Goal: Transaction & Acquisition: Book appointment/travel/reservation

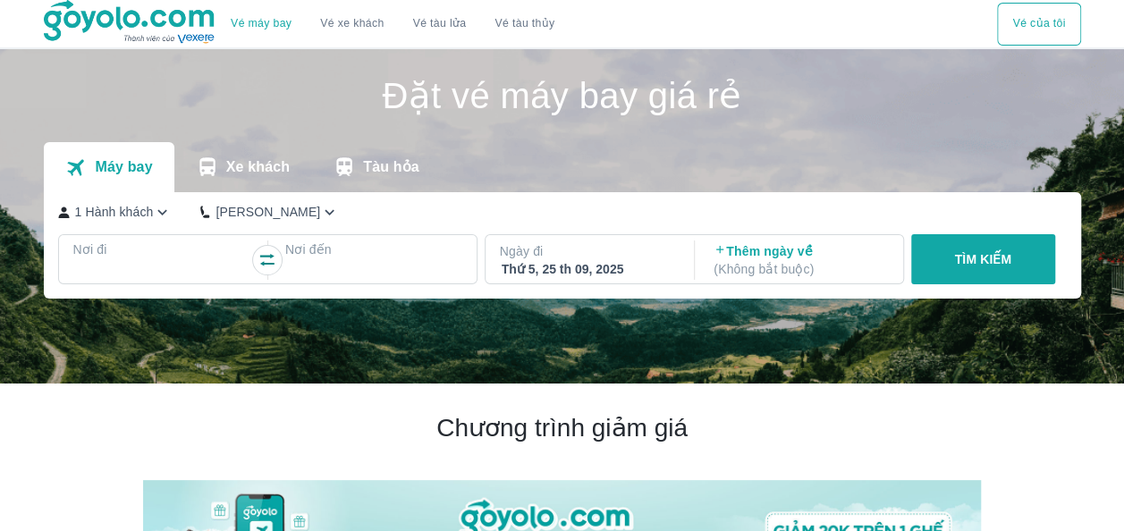
click at [135, 215] on p "1 Hành khách" at bounding box center [114, 212] width 79 height 18
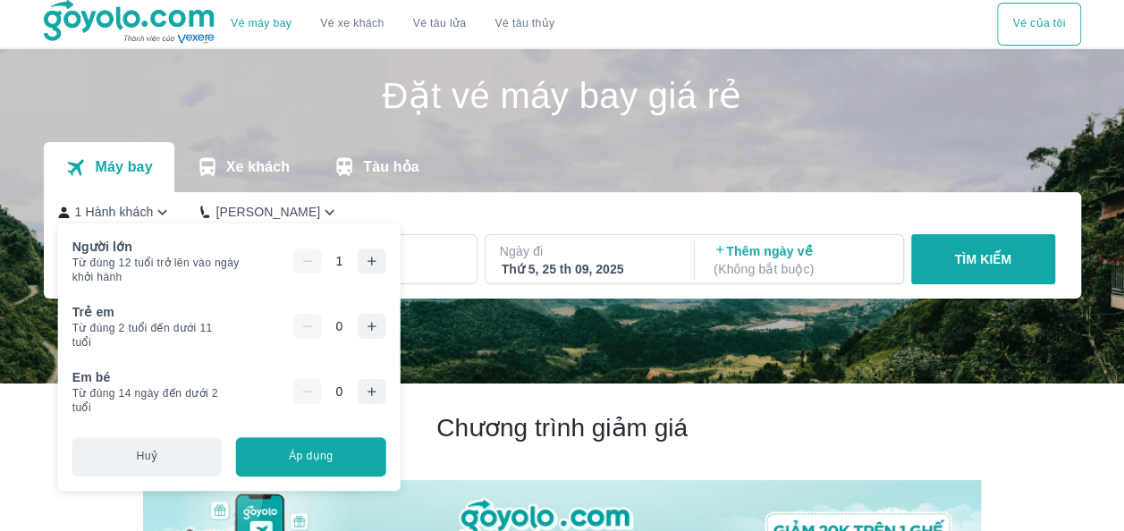
click at [364, 264] on icon "button" at bounding box center [371, 261] width 14 height 14
click at [544, 151] on div "Máy bay Xe khách Tàu hỏa" at bounding box center [562, 167] width 1037 height 50
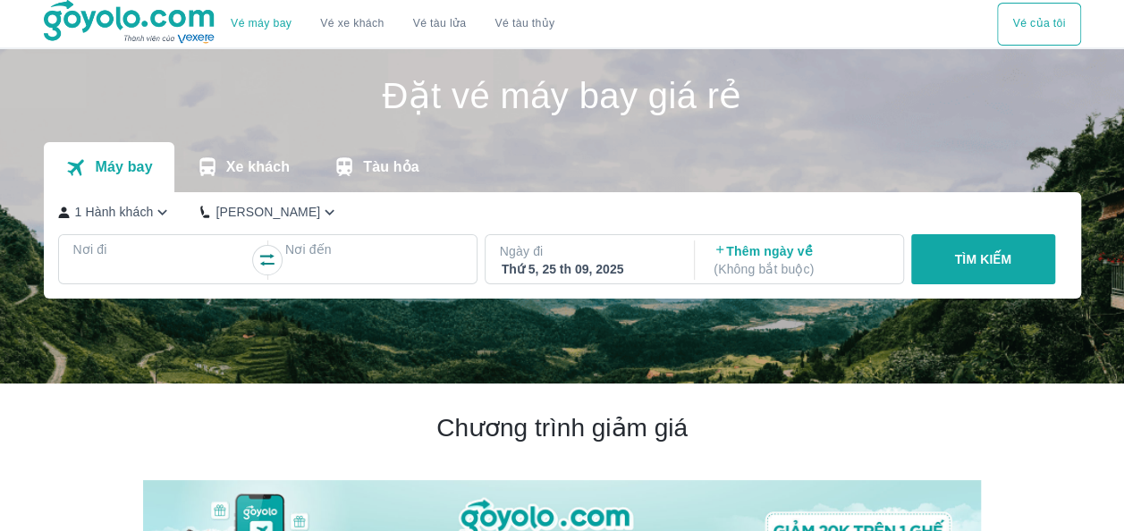
click at [107, 255] on p "Nơi đi" at bounding box center [161, 250] width 177 height 18
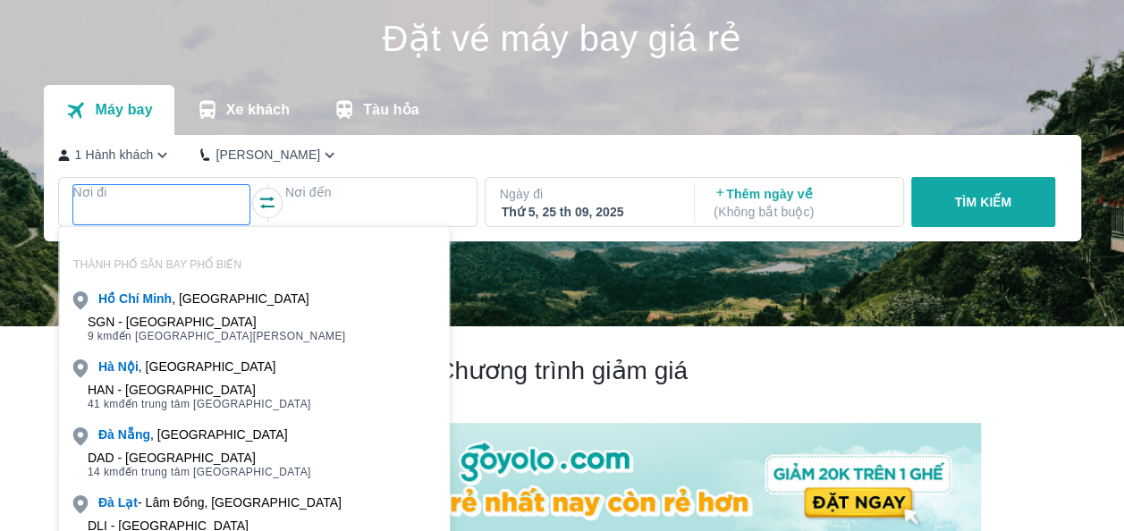
scroll to position [103, 0]
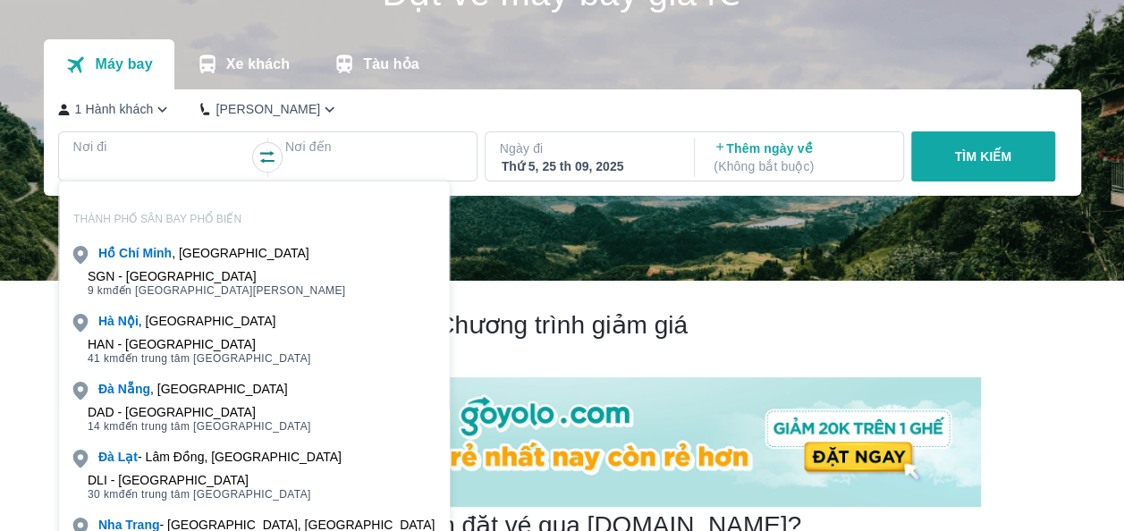
click at [153, 266] on div "SGN - [GEOGRAPHIC_DATA] 9 km đến trung tâm [GEOGRAPHIC_DATA]" at bounding box center [254, 284] width 390 height 36
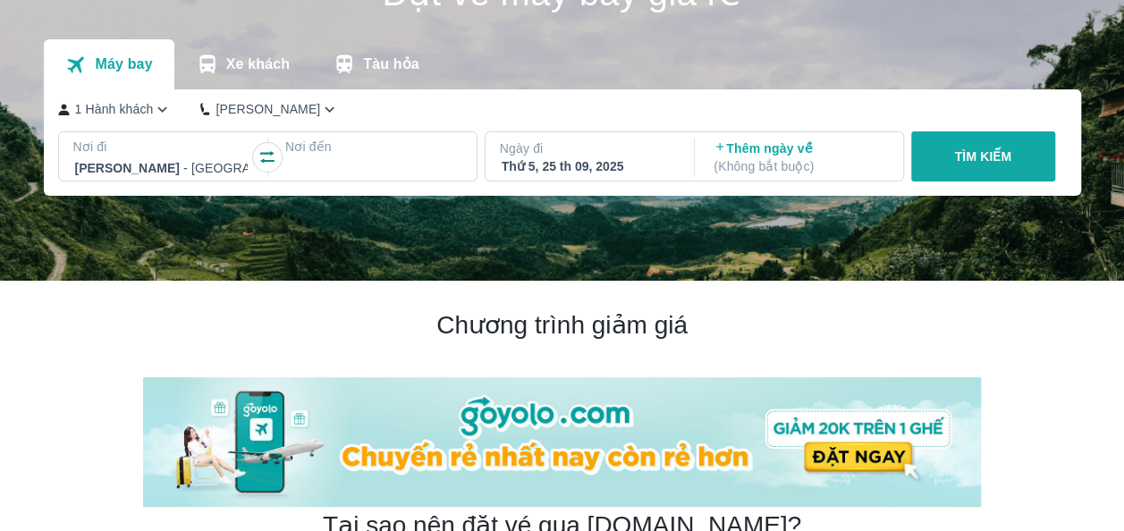
click at [366, 161] on div at bounding box center [373, 167] width 173 height 21
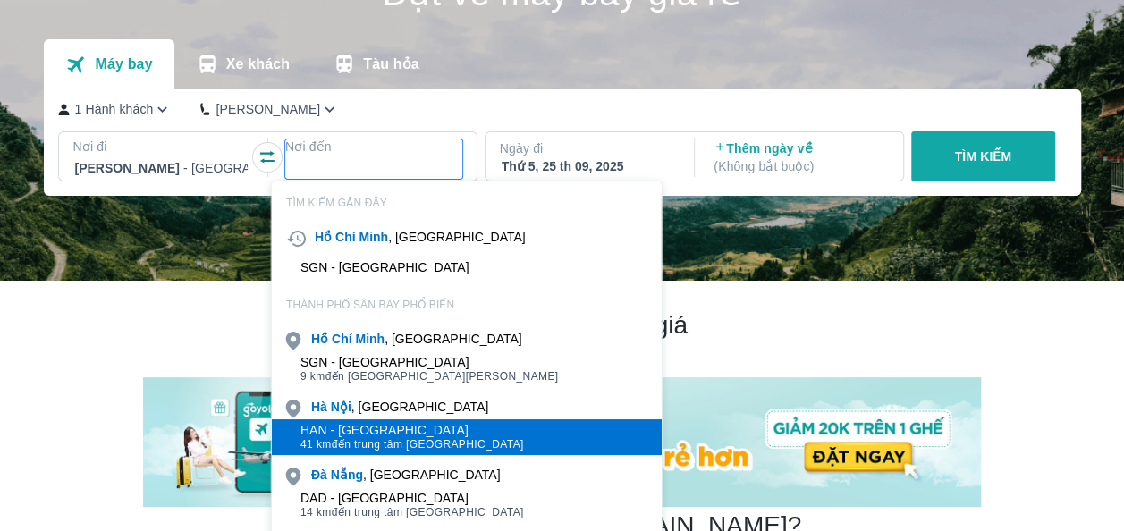
click at [343, 427] on div "HAN - [GEOGRAPHIC_DATA]" at bounding box center [412, 430] width 224 height 14
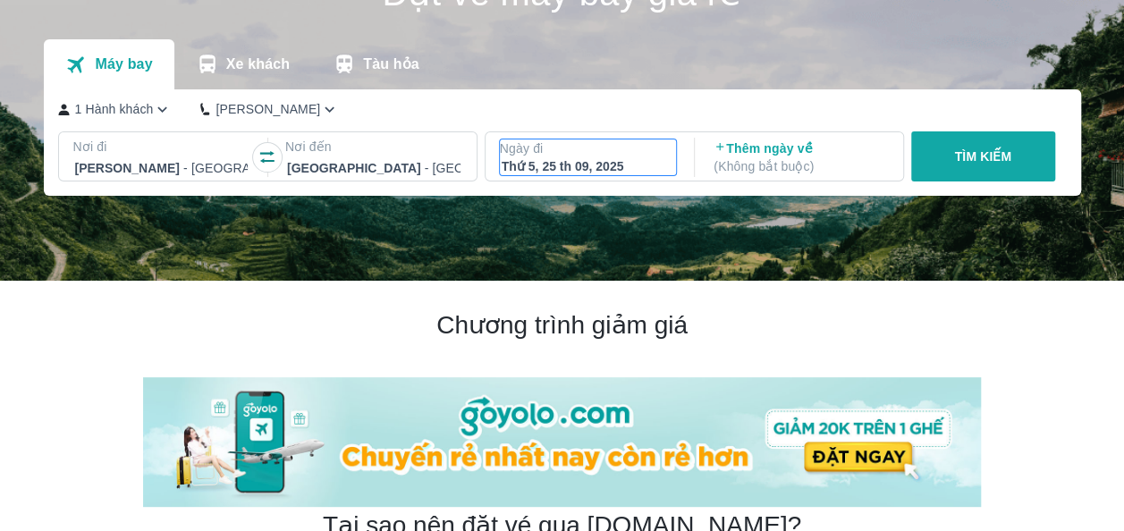
click at [615, 155] on p "Ngày đi" at bounding box center [588, 149] width 177 height 18
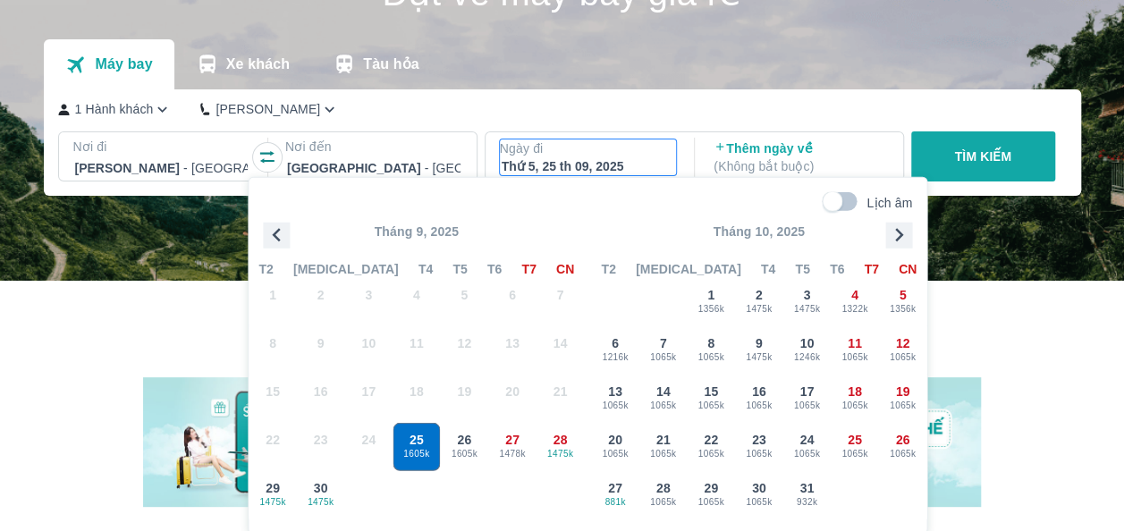
click at [893, 240] on icon "button" at bounding box center [898, 235] width 27 height 27
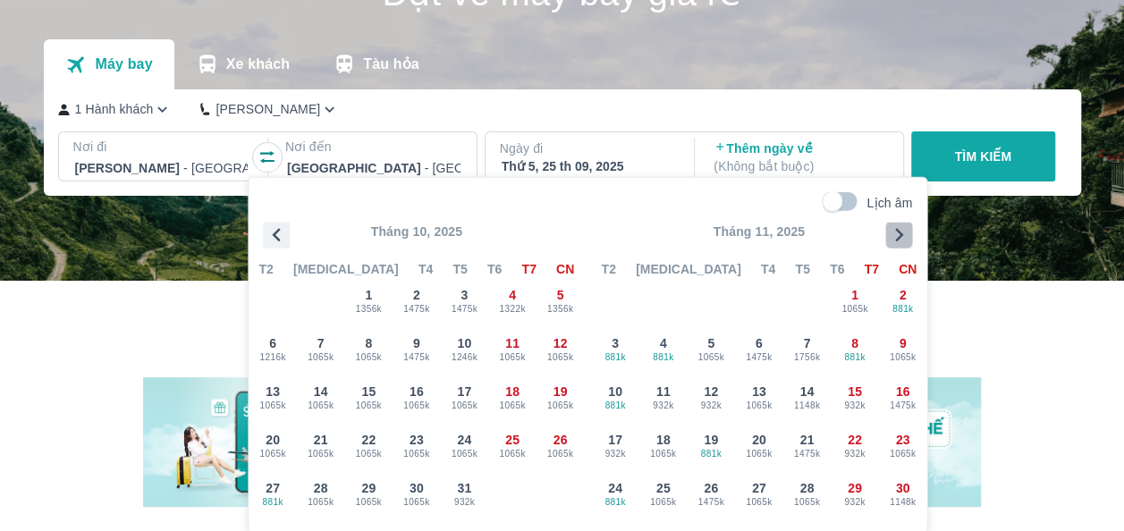
click at [896, 243] on icon "button" at bounding box center [898, 235] width 27 height 27
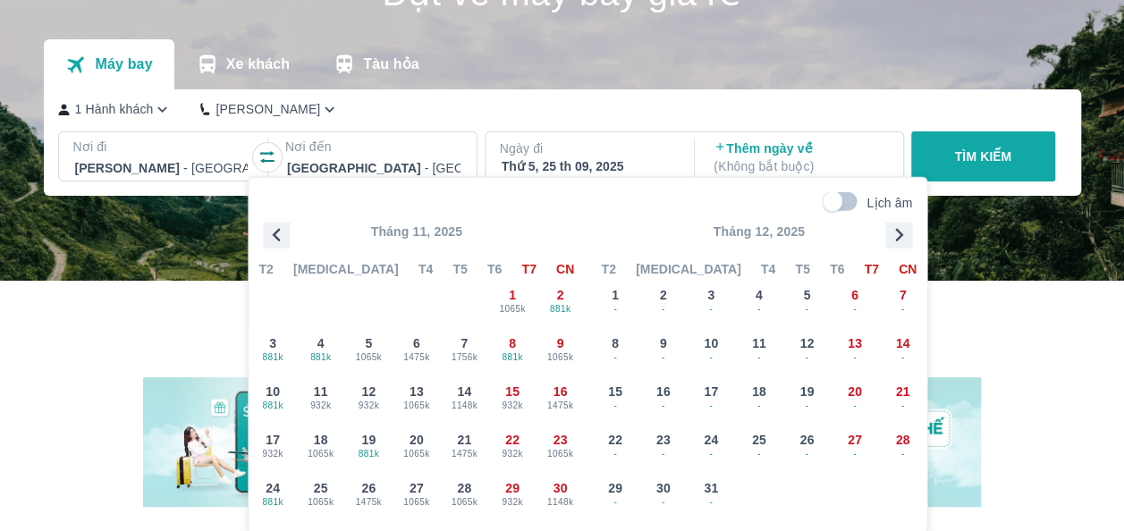
click at [901, 227] on icon "button" at bounding box center [898, 235] width 27 height 27
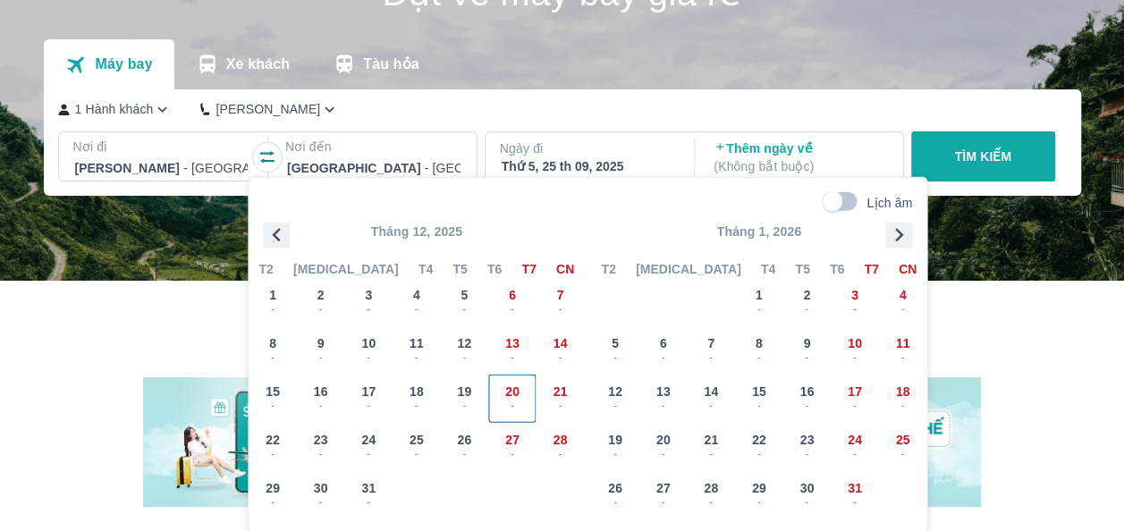
click at [521, 410] on span "-" at bounding box center [512, 405] width 47 height 14
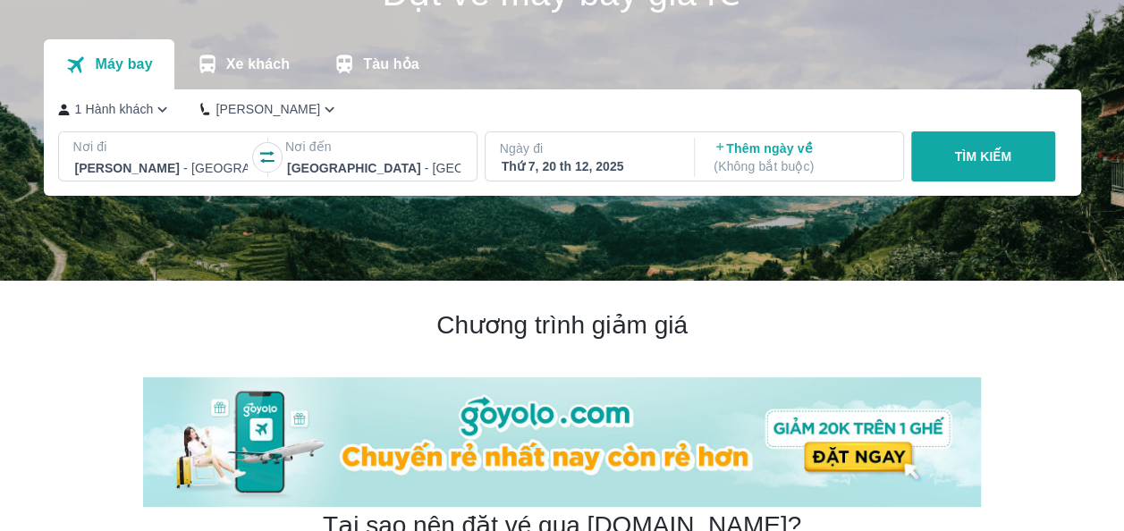
click at [842, 165] on p "( Không bắt buộc )" at bounding box center [800, 166] width 173 height 18
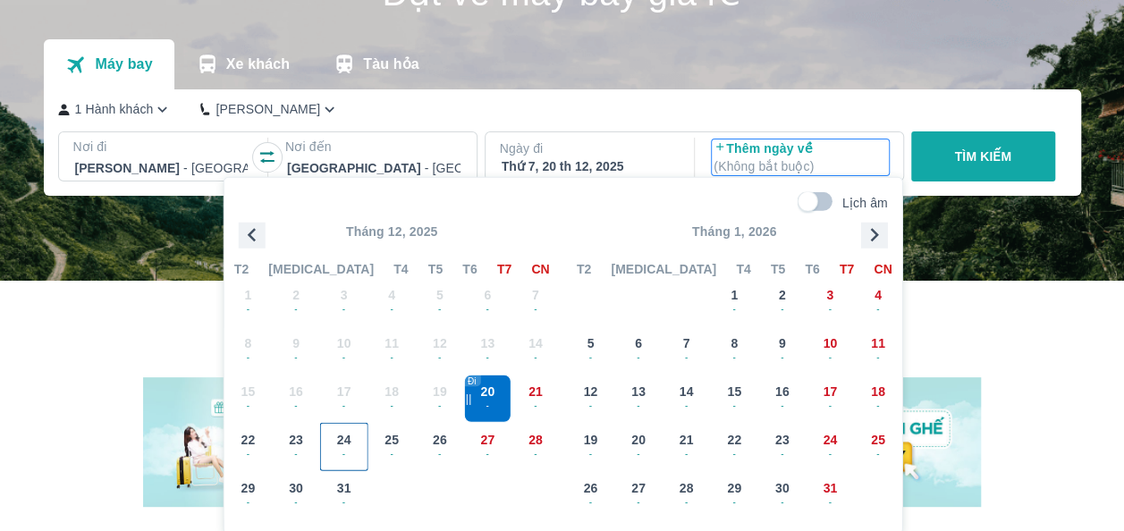
click at [354, 444] on div "24 -" at bounding box center [344, 447] width 47 height 47
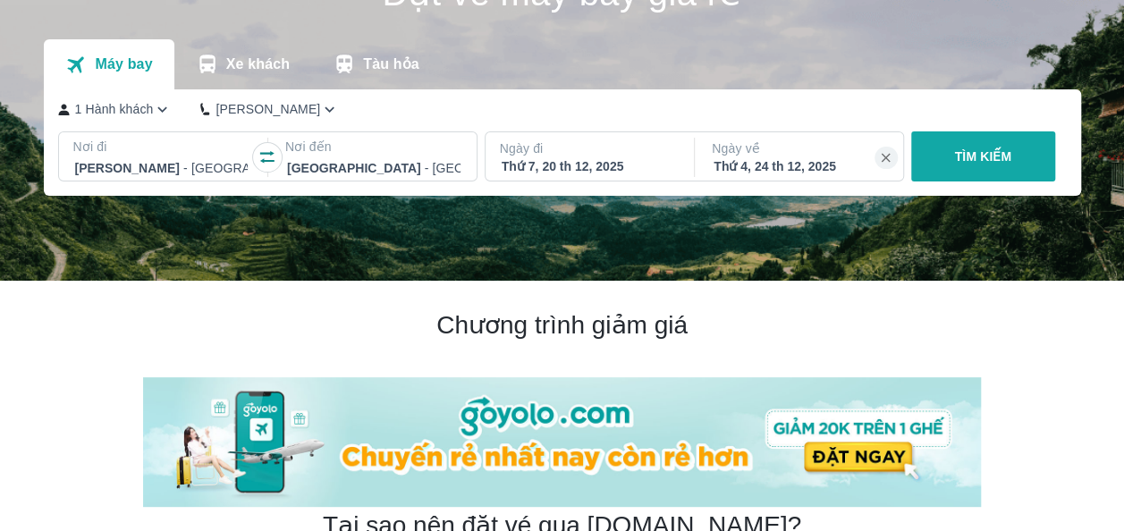
click at [1000, 169] on button "TÌM KIẾM" at bounding box center [983, 156] width 144 height 50
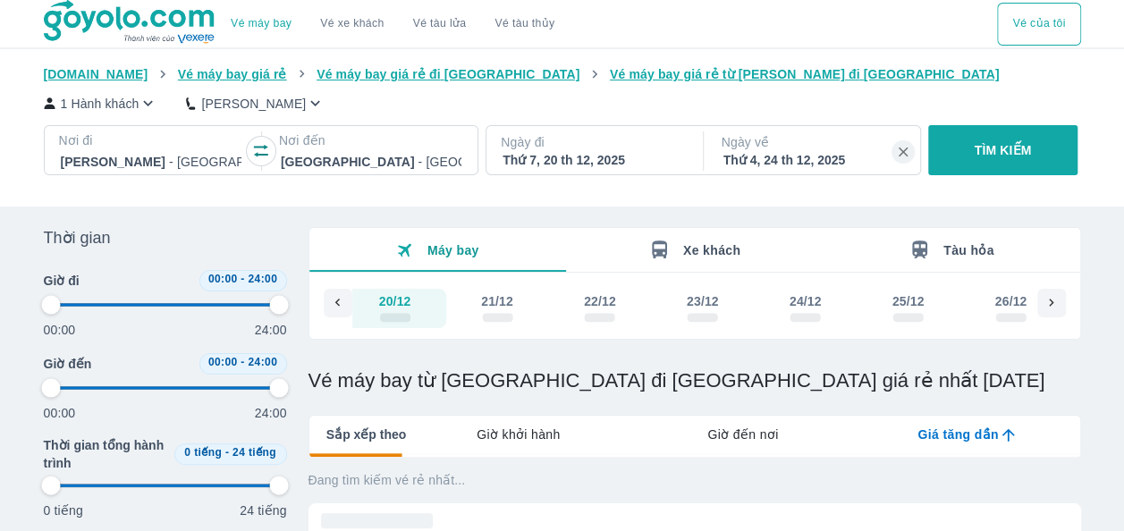
scroll to position [0, 8845]
type input "97.9166666666667"
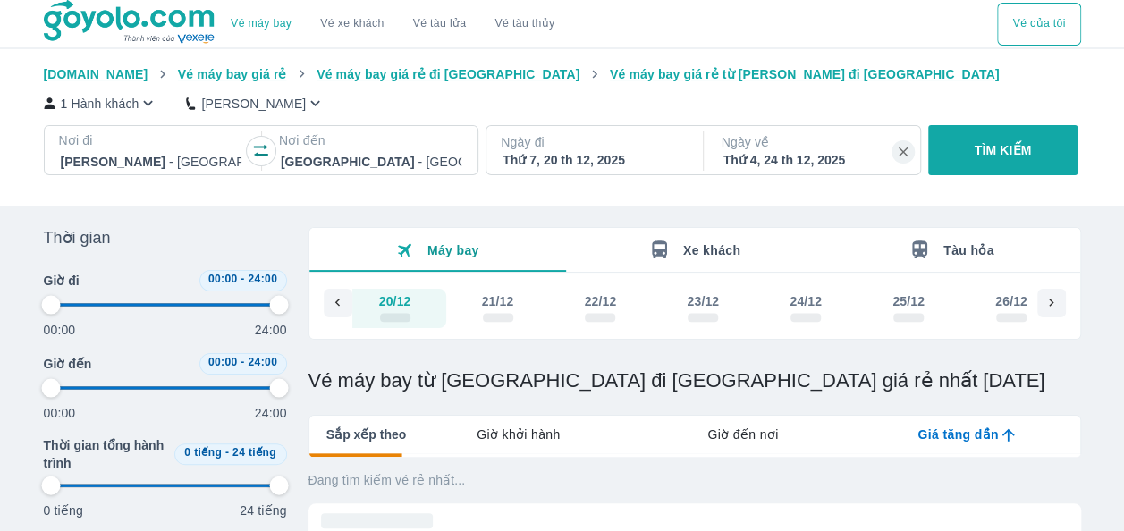
type input "97.9166666666667"
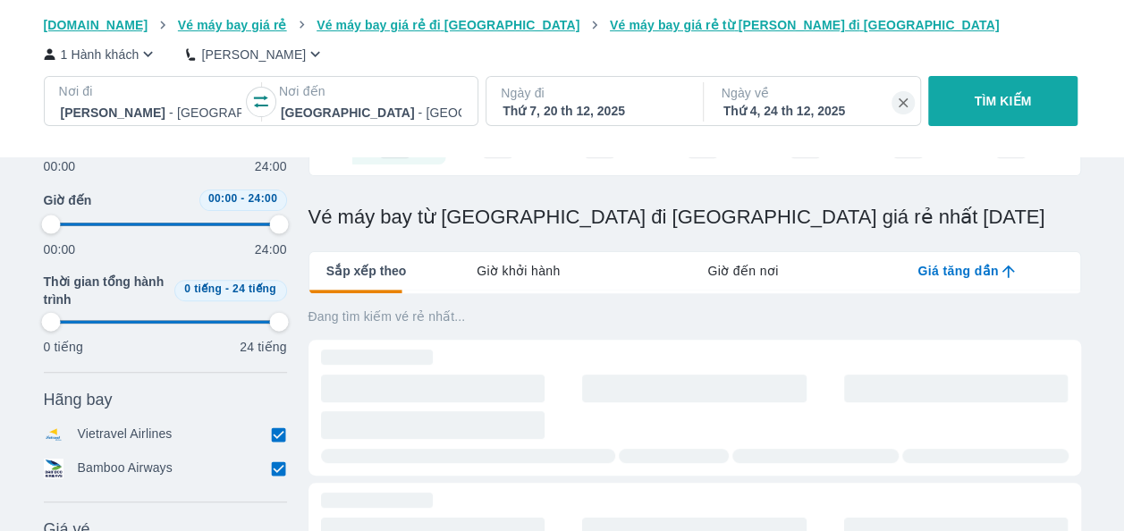
scroll to position [179, 0]
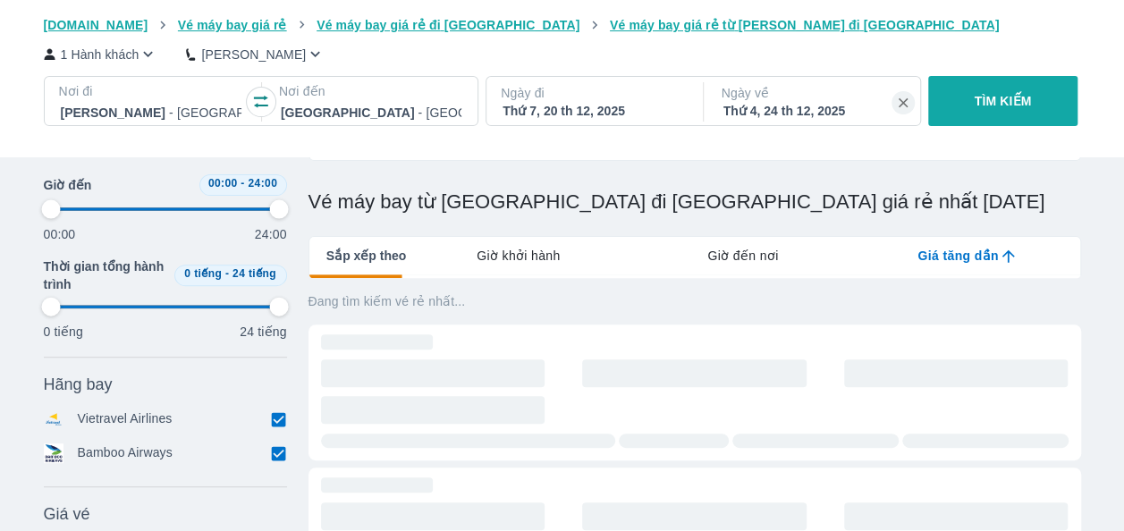
type input "97.9166666666667"
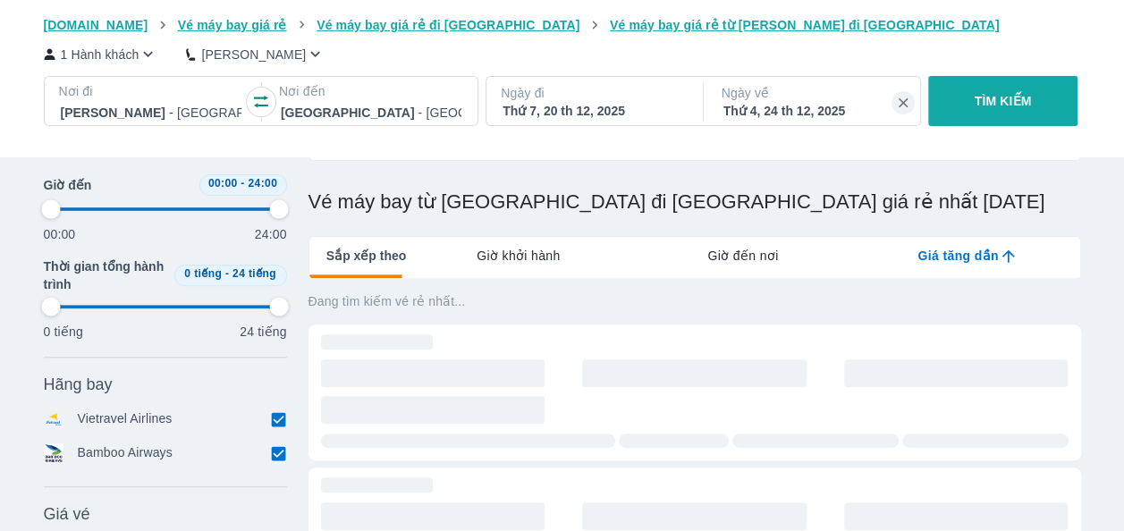
type input "97.9166666666667"
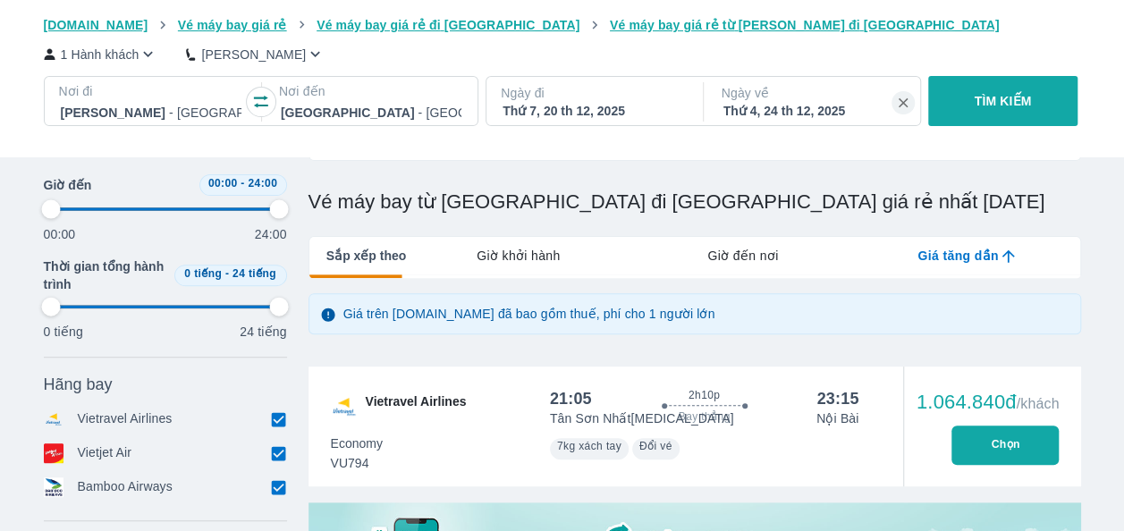
type input "97.9166666666667"
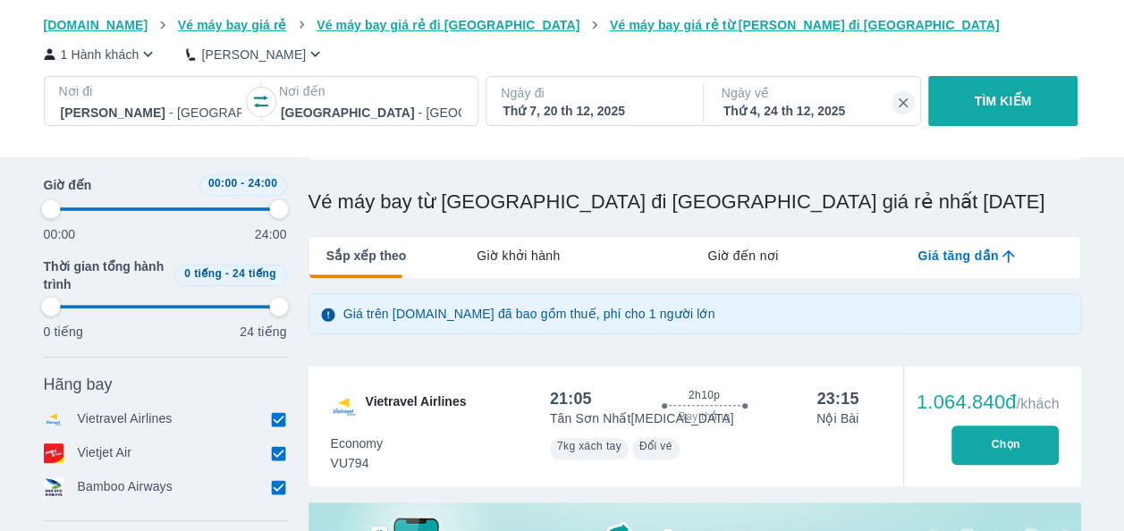
type input "97.9166666666667"
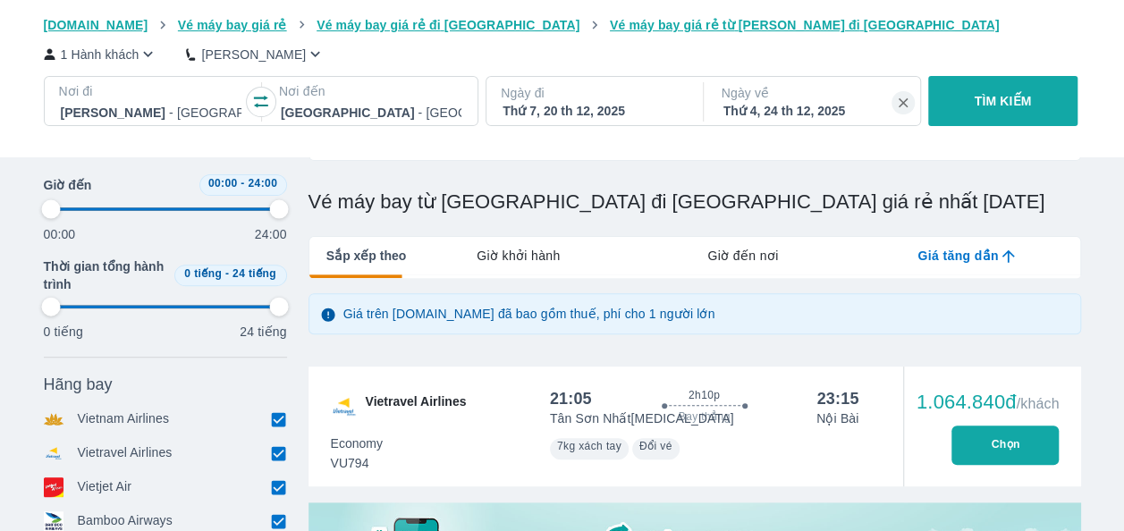
type input "97.9166666666667"
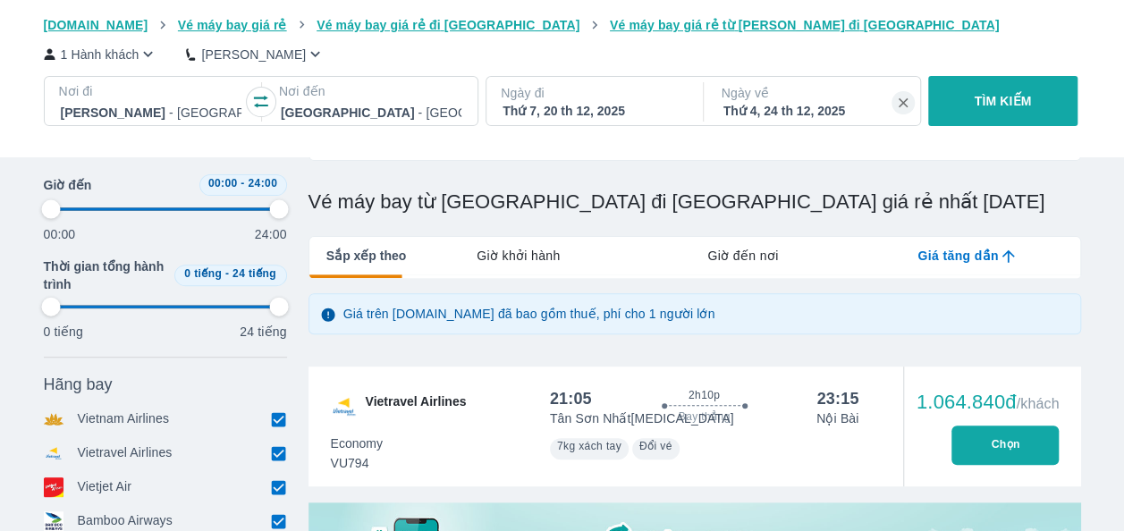
type input "97.9166666666667"
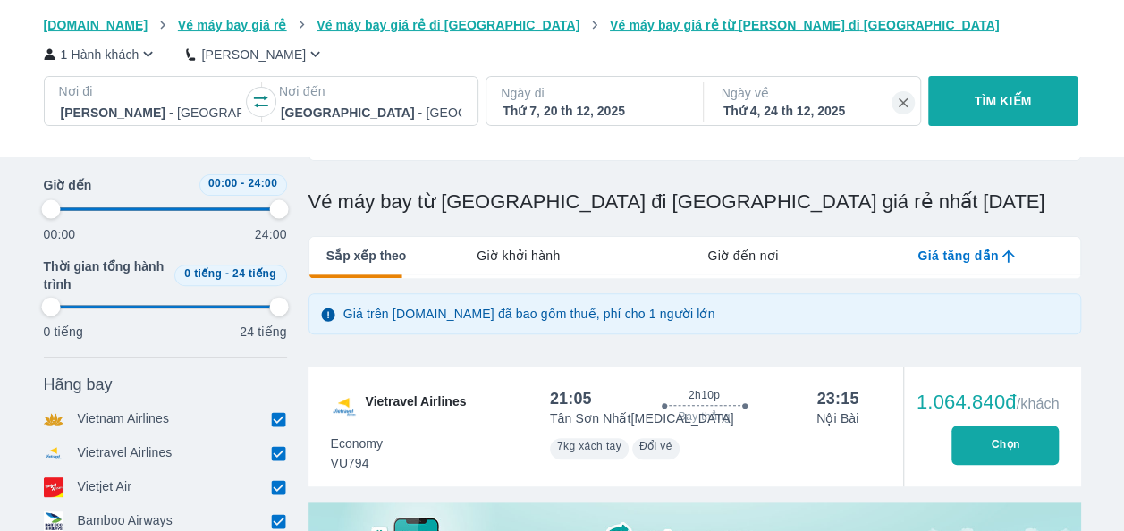
type input "97.9166666666667"
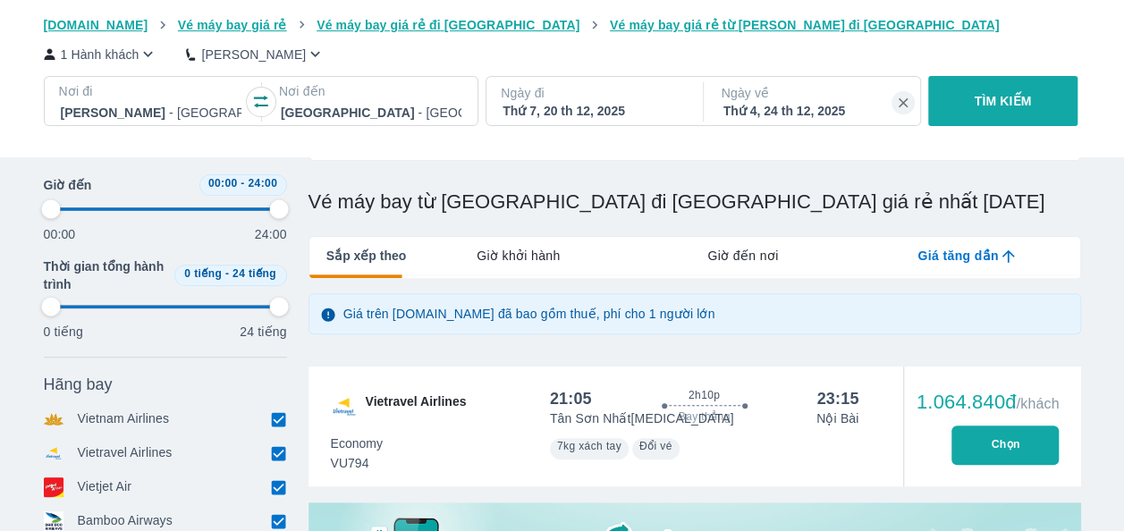
type input "97.9166666666667"
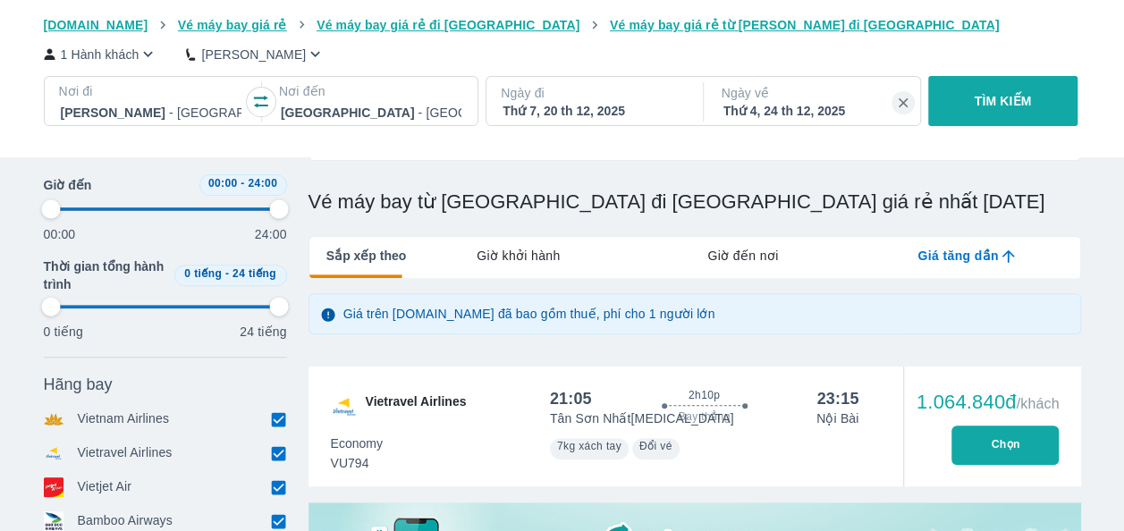
type input "97.9166666666667"
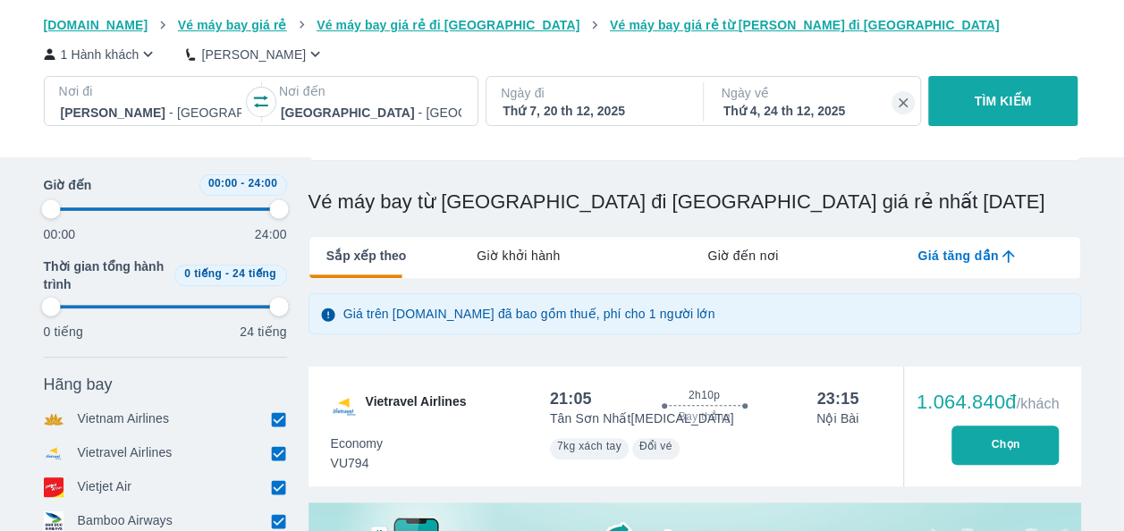
type input "97.9166666666667"
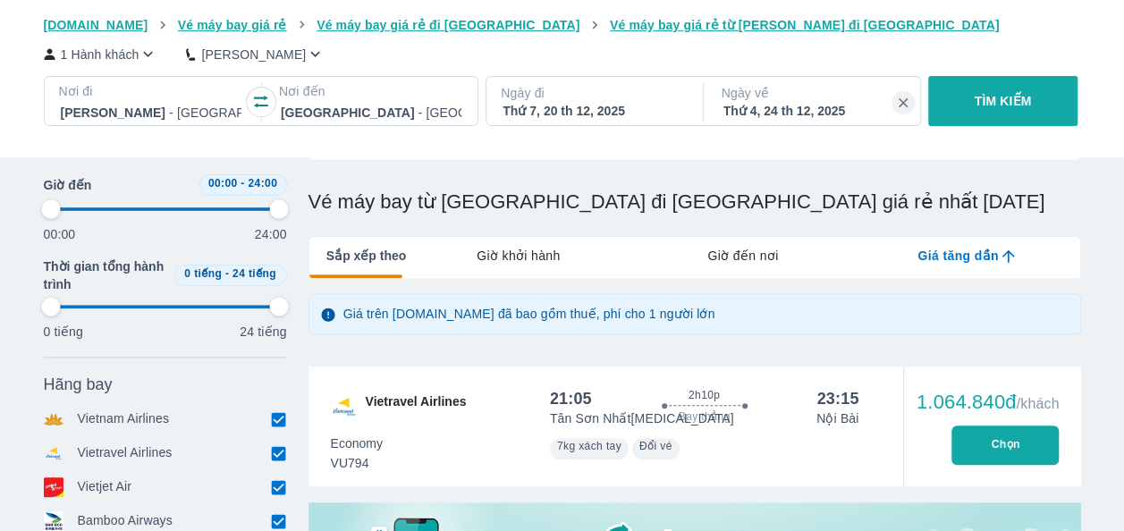
type input "97.9166666666667"
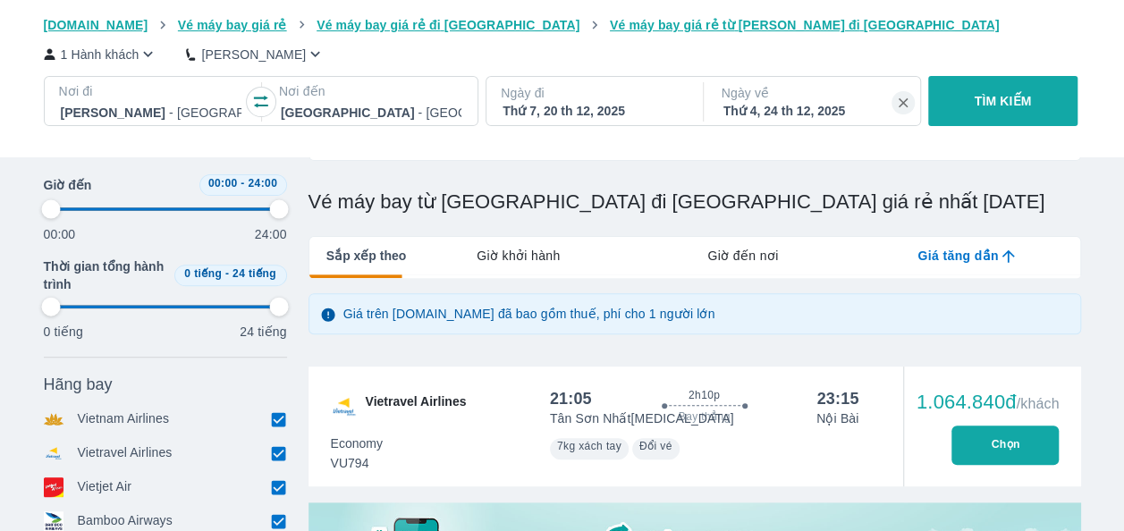
type input "97.9166666666667"
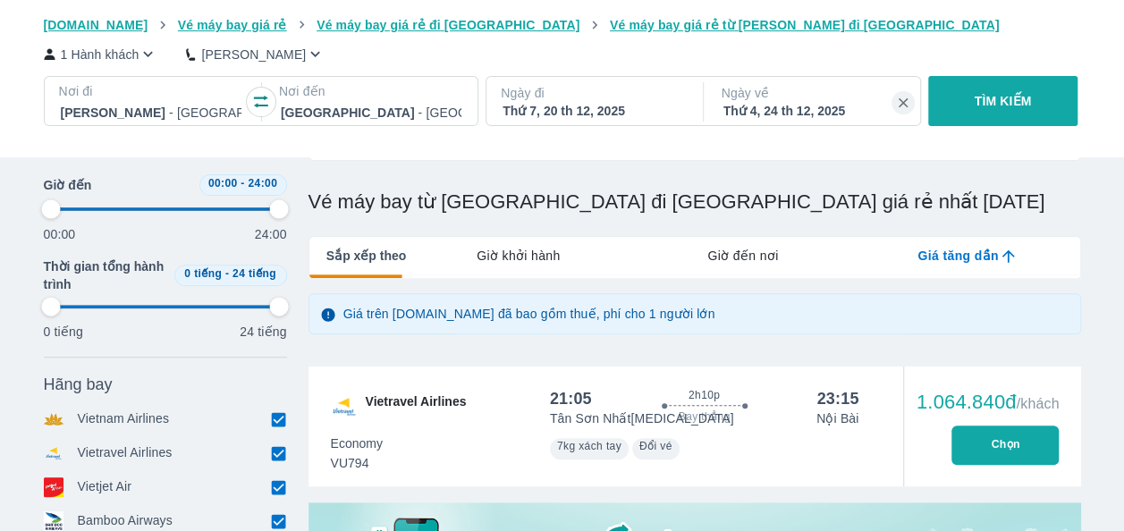
type input "97.9166666666667"
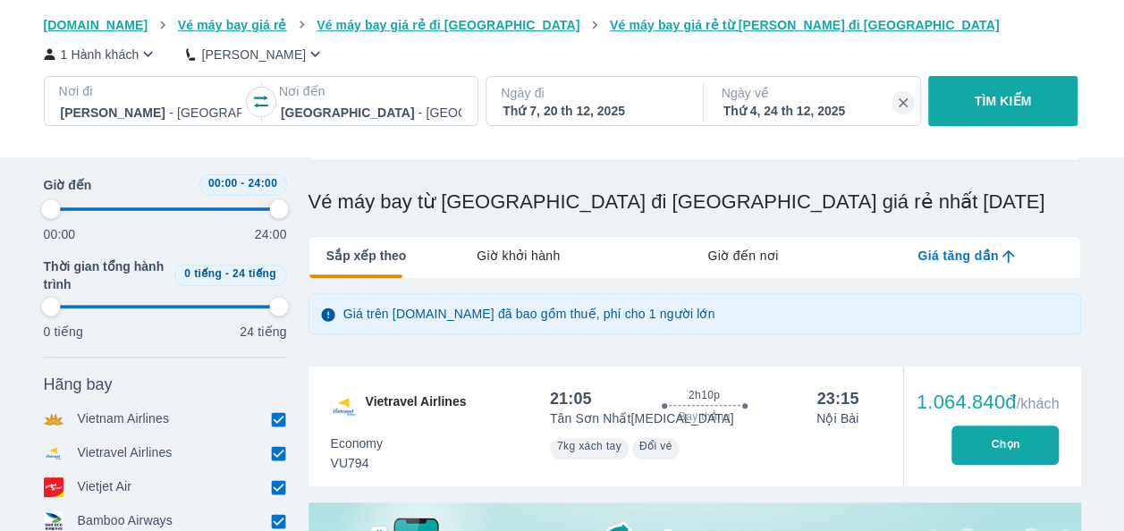
type input "97.9166666666667"
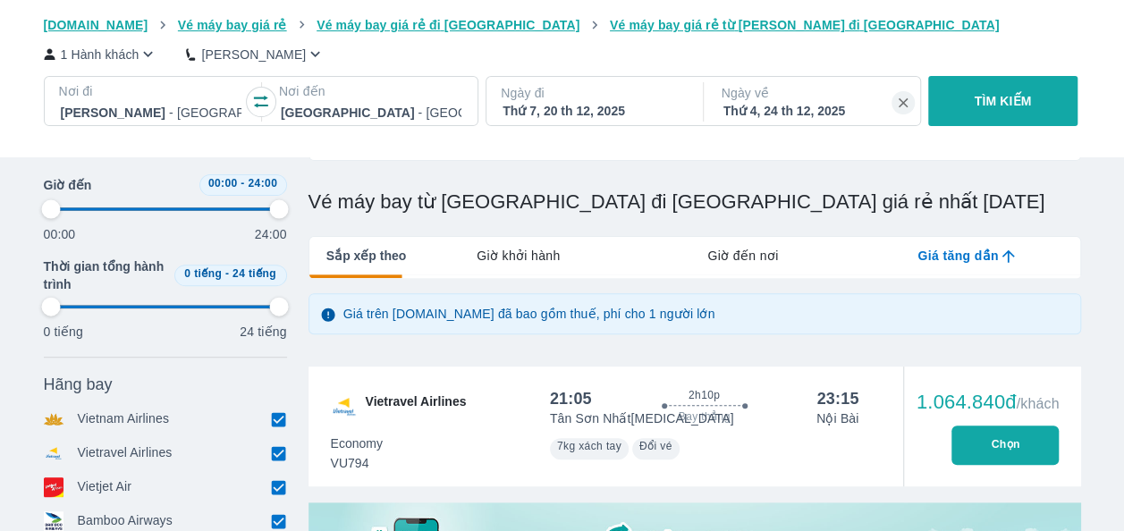
type input "97.9166666666667"
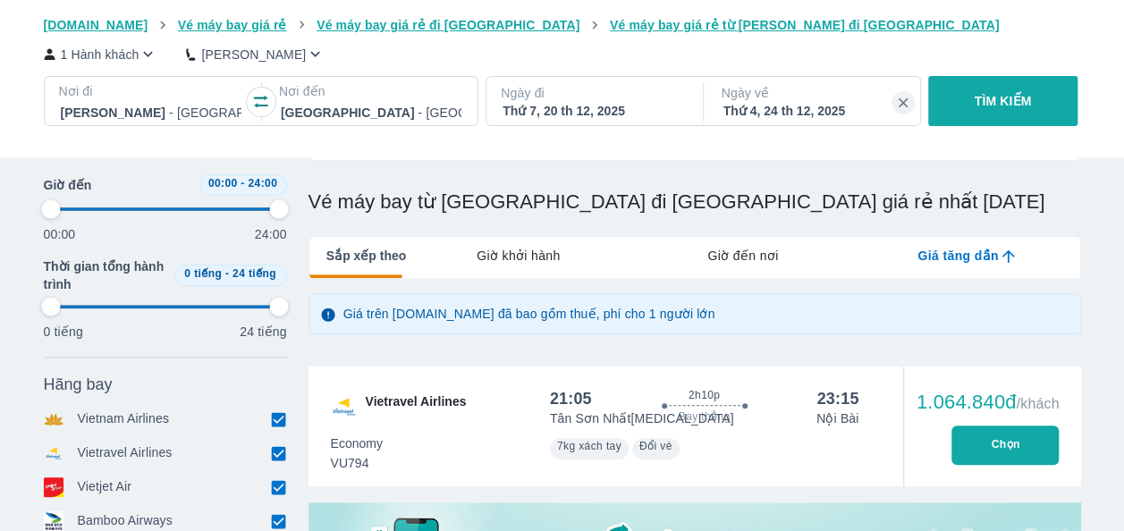
type input "97.9166666666667"
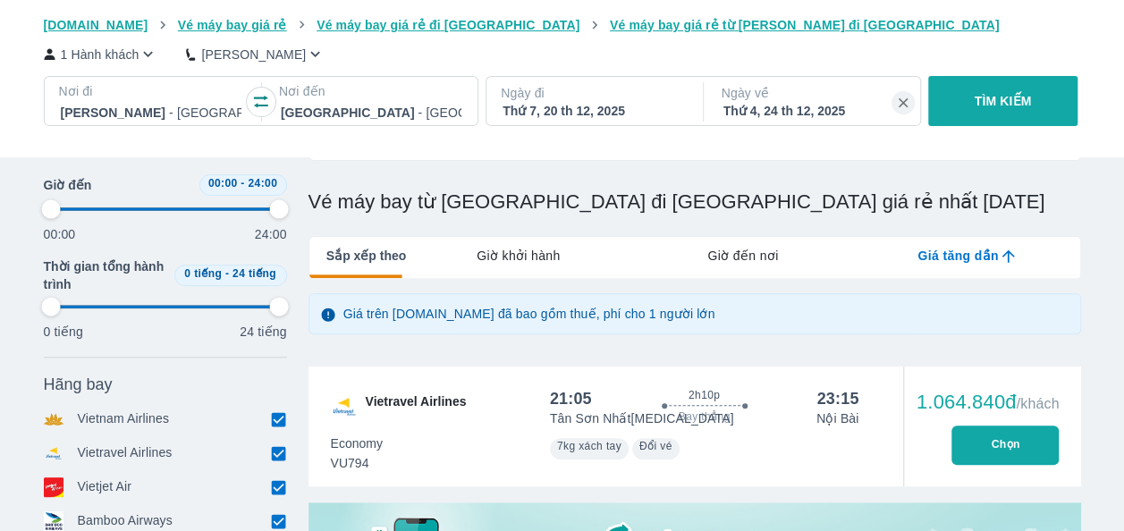
type input "97.9166666666667"
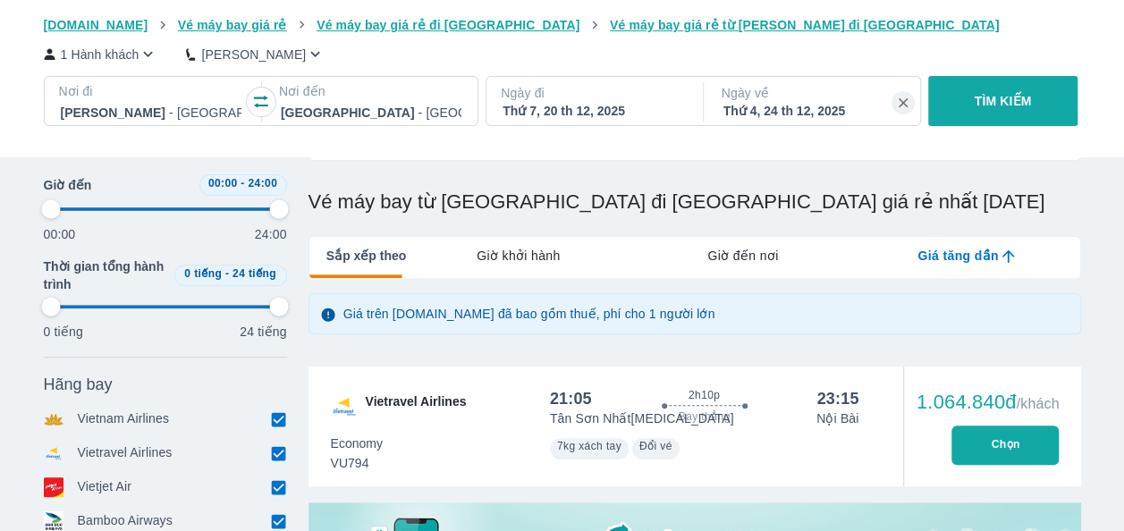
type input "97.9166666666667"
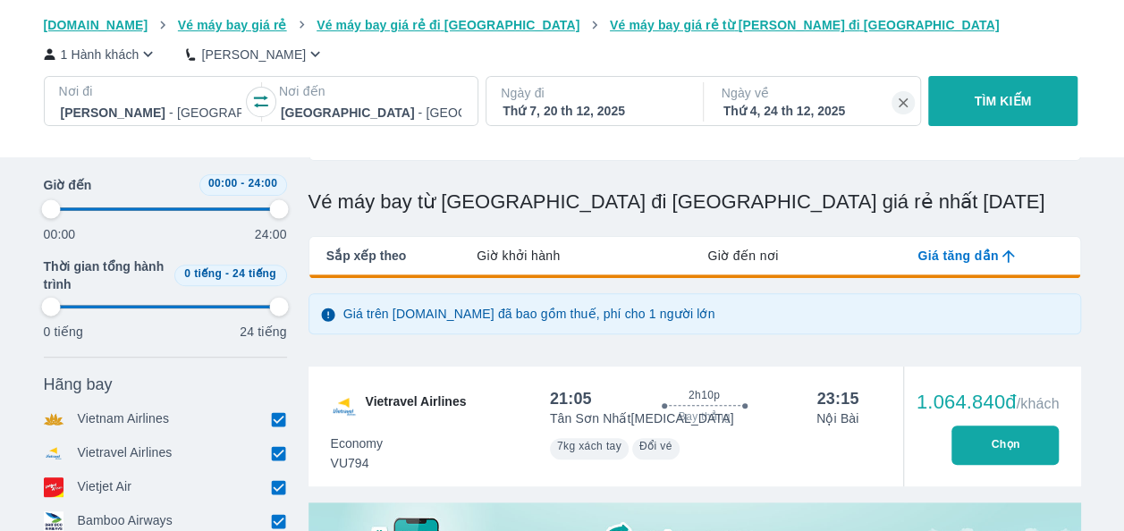
type input "97.9166666666667"
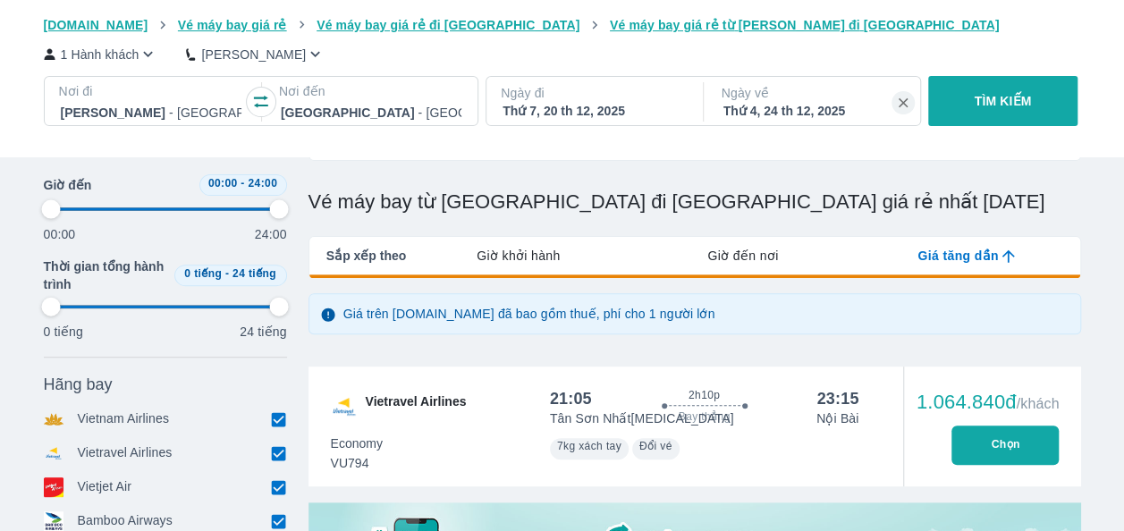
type input "97.9166666666667"
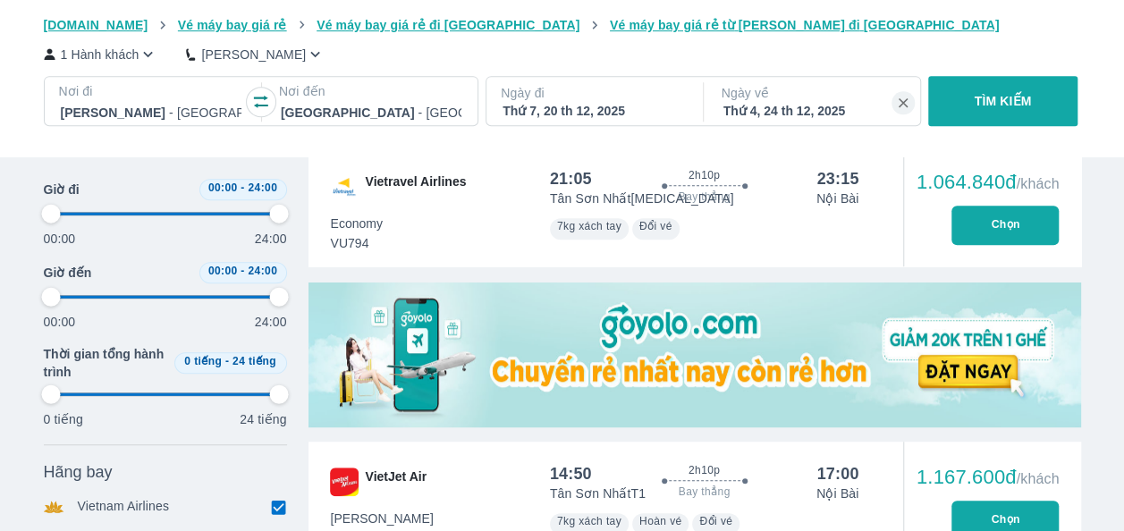
scroll to position [358, 0]
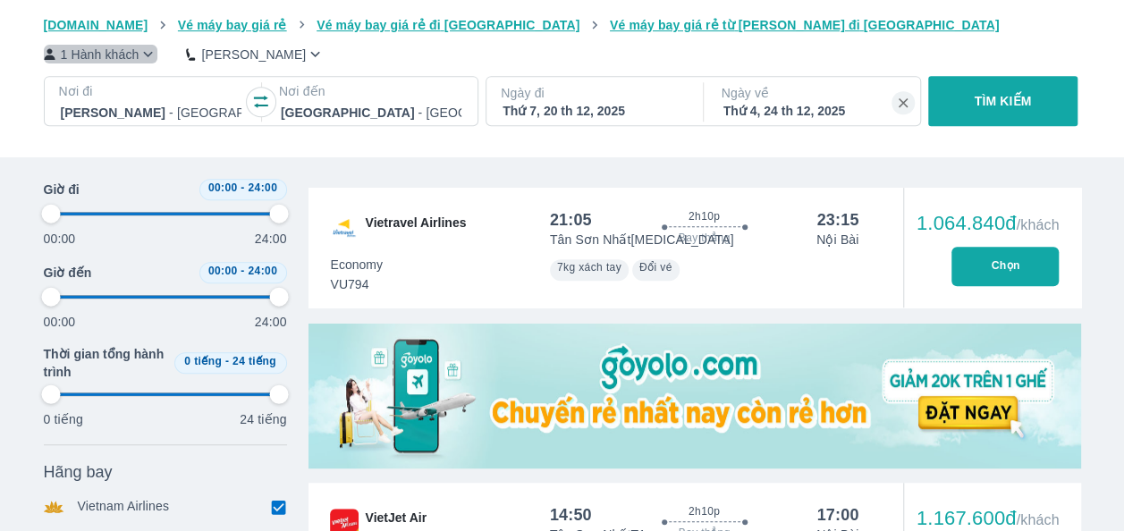
click at [72, 52] on p "1 Hành khách" at bounding box center [100, 55] width 79 height 18
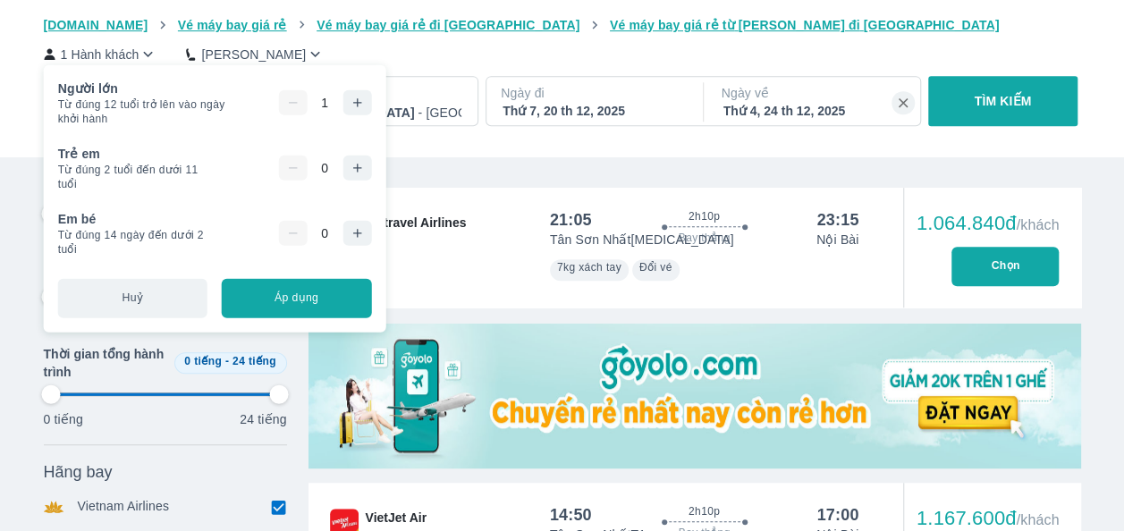
click at [360, 107] on icon "button" at bounding box center [357, 103] width 14 height 14
click at [304, 295] on button "Áp dụng" at bounding box center [296, 297] width 149 height 39
type input "97.9166666666667"
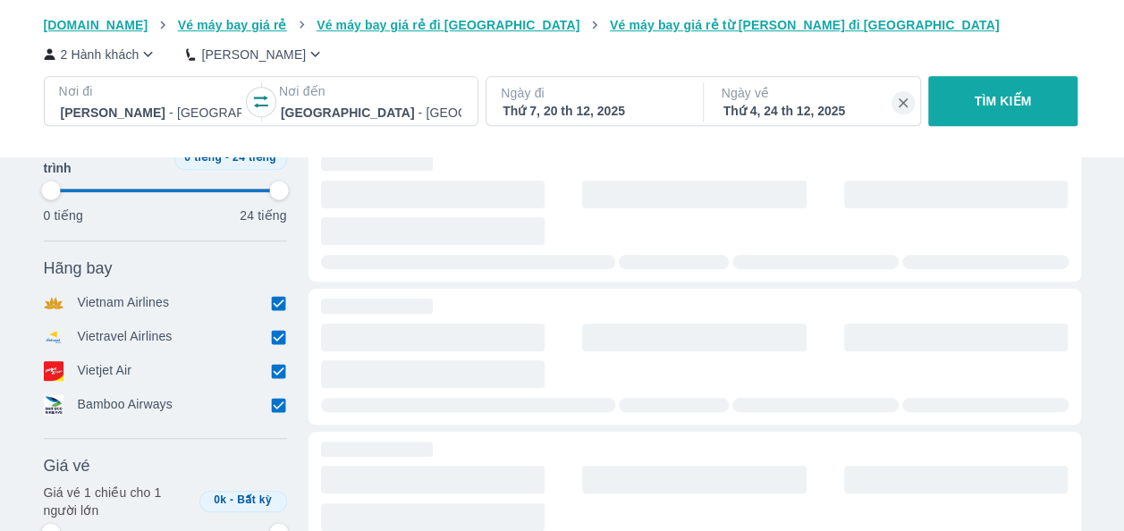
type input "97.9166666666667"
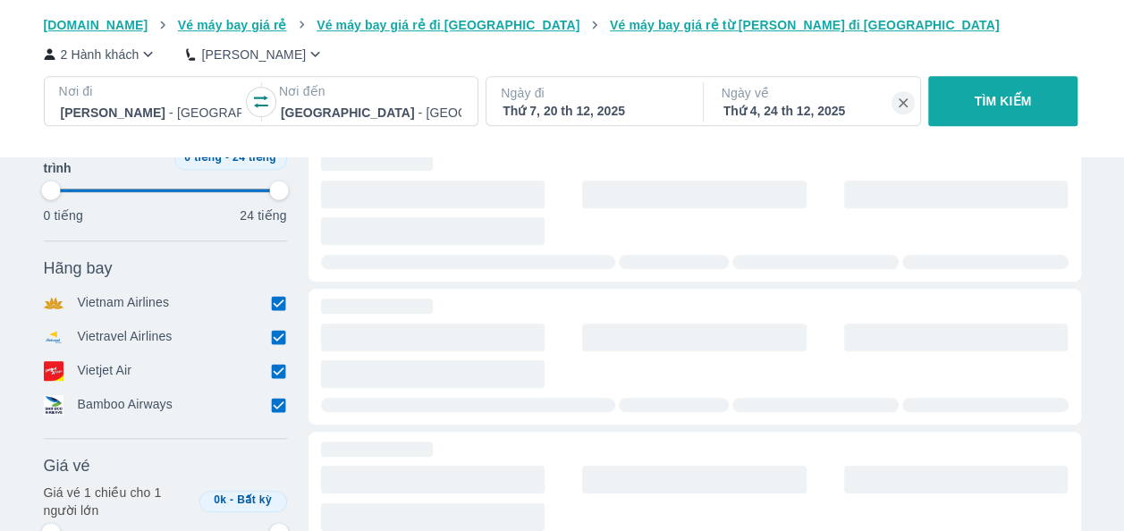
type input "97.9166666666667"
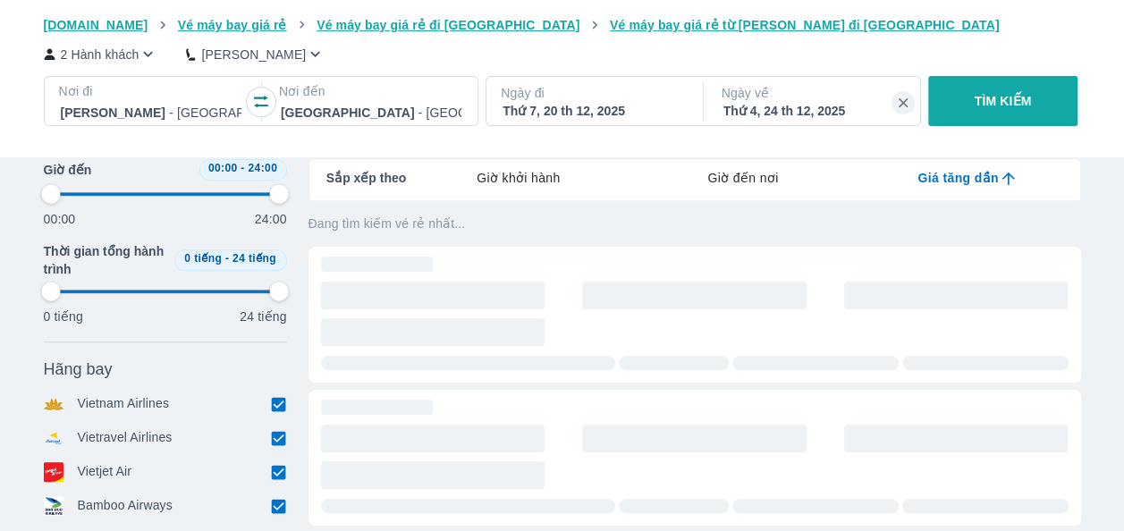
type input "97.9166666666667"
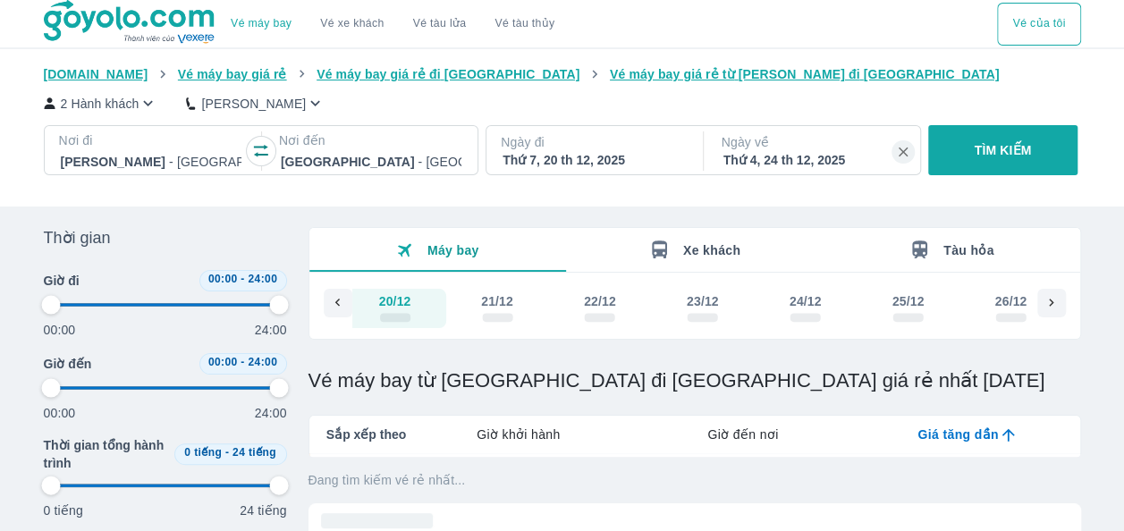
type input "97.9166666666667"
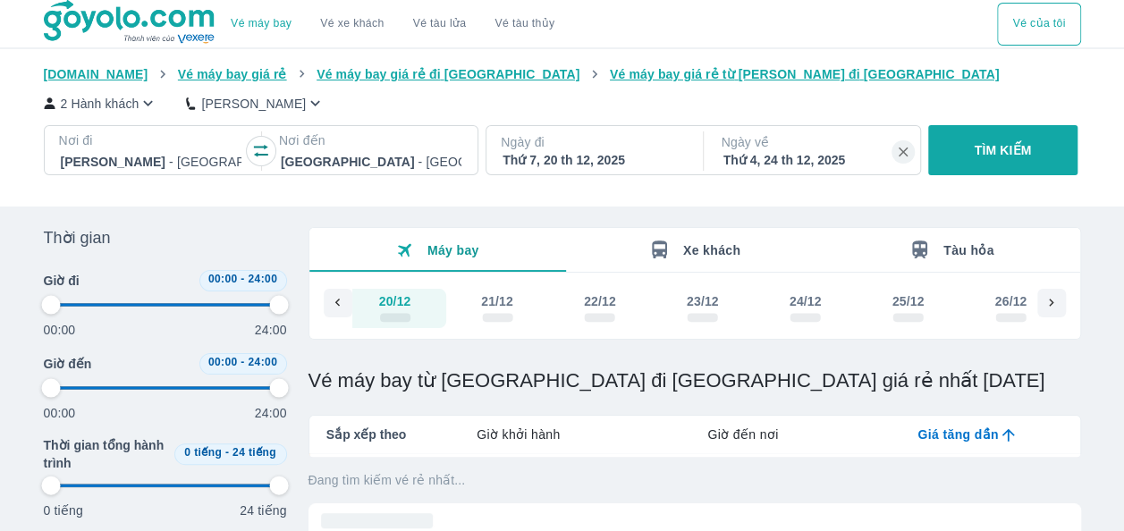
type input "97.9166666666667"
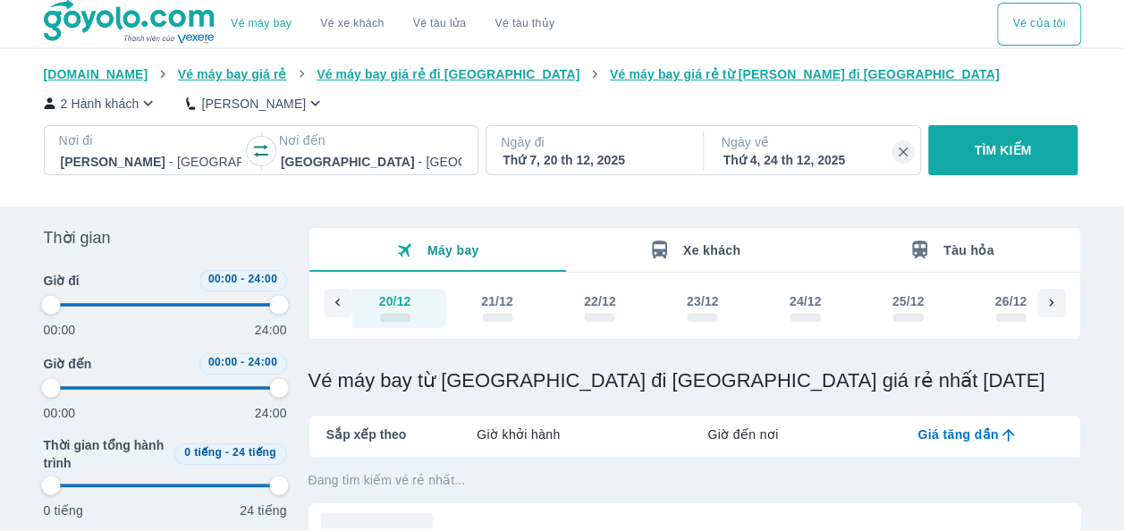
type input "97.9166666666667"
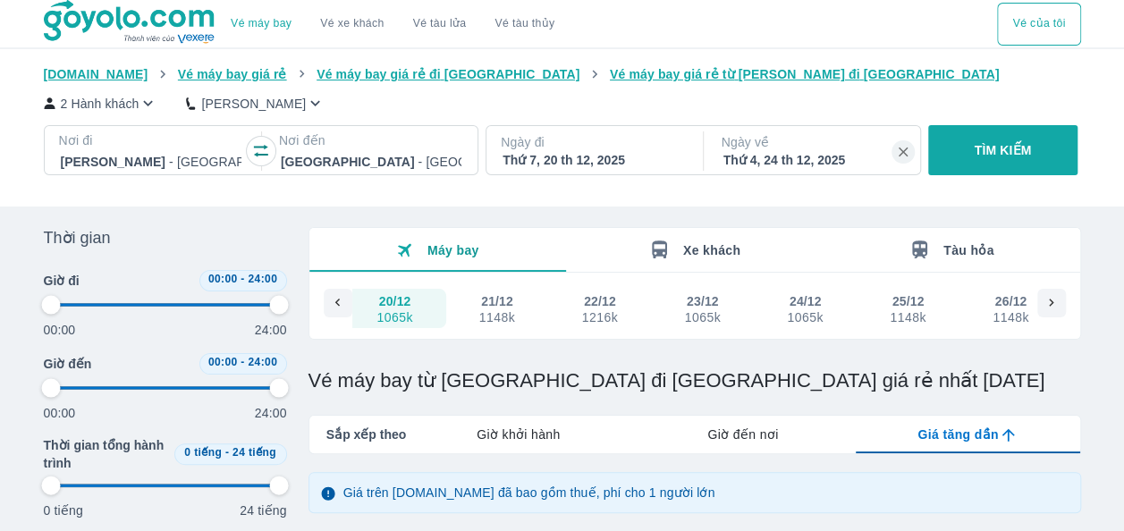
type input "97.9166666666667"
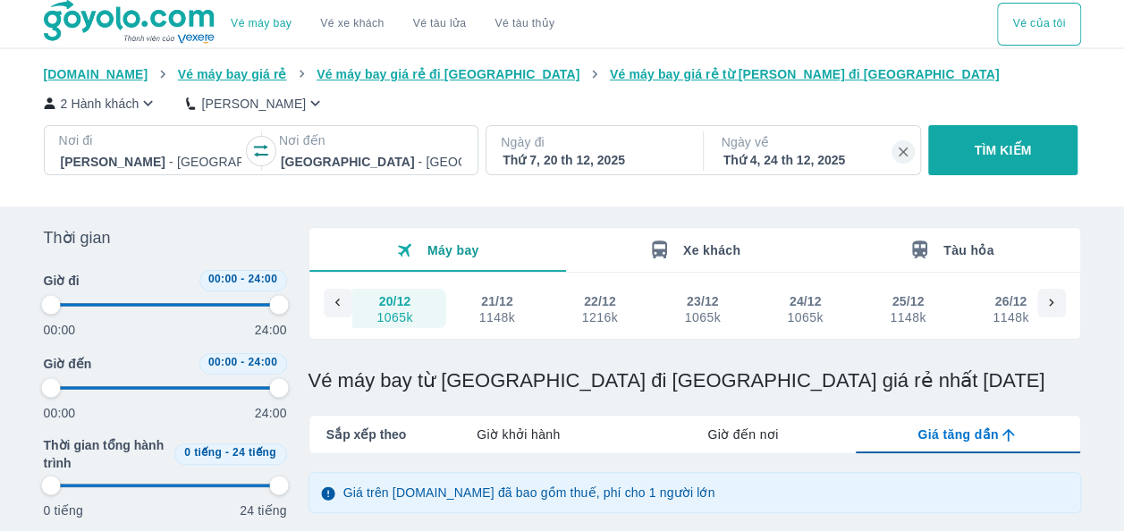
type input "97.9166666666667"
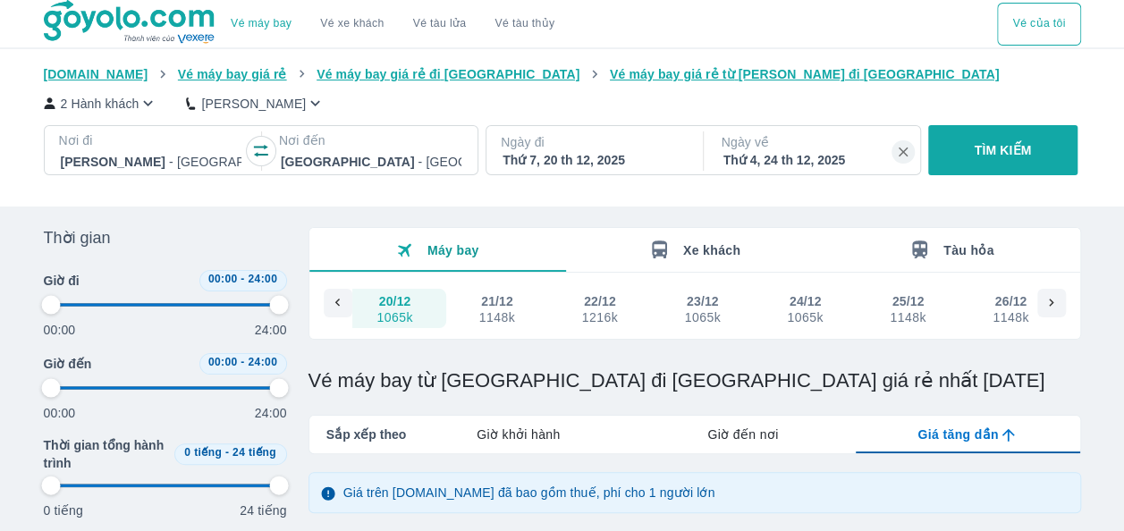
type input "97.9166666666667"
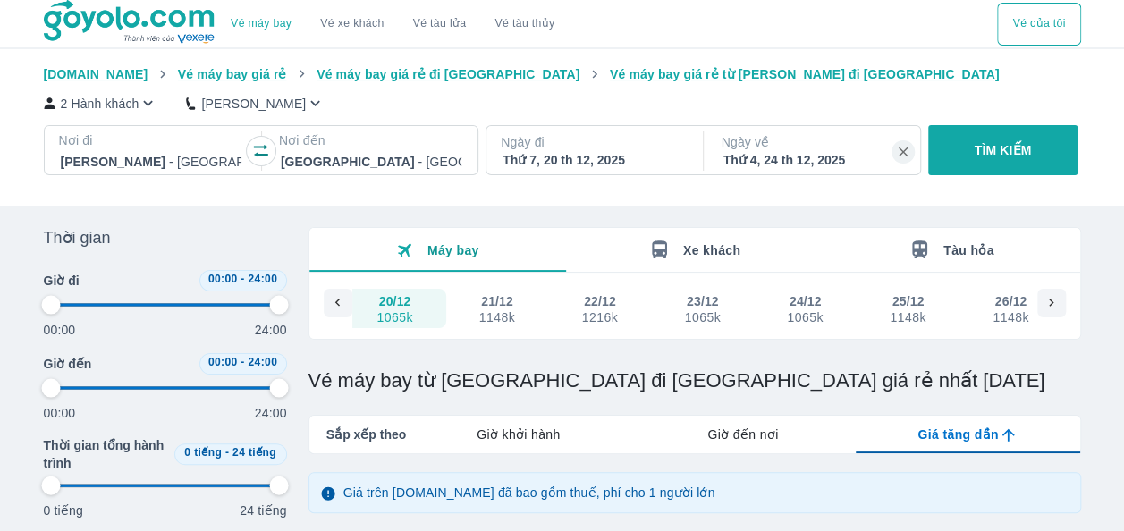
type input "97.9166666666667"
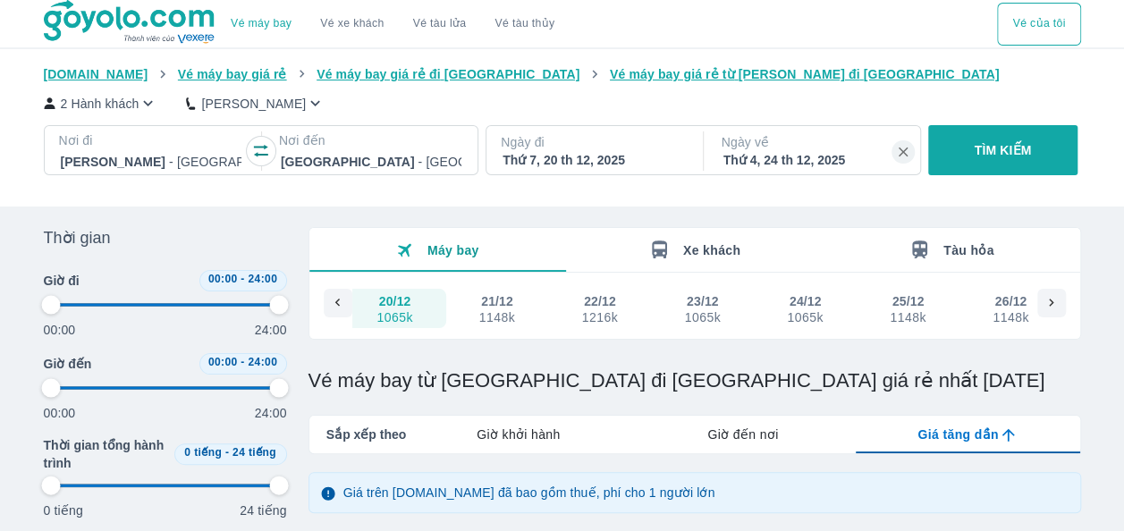
type input "97.9166666666667"
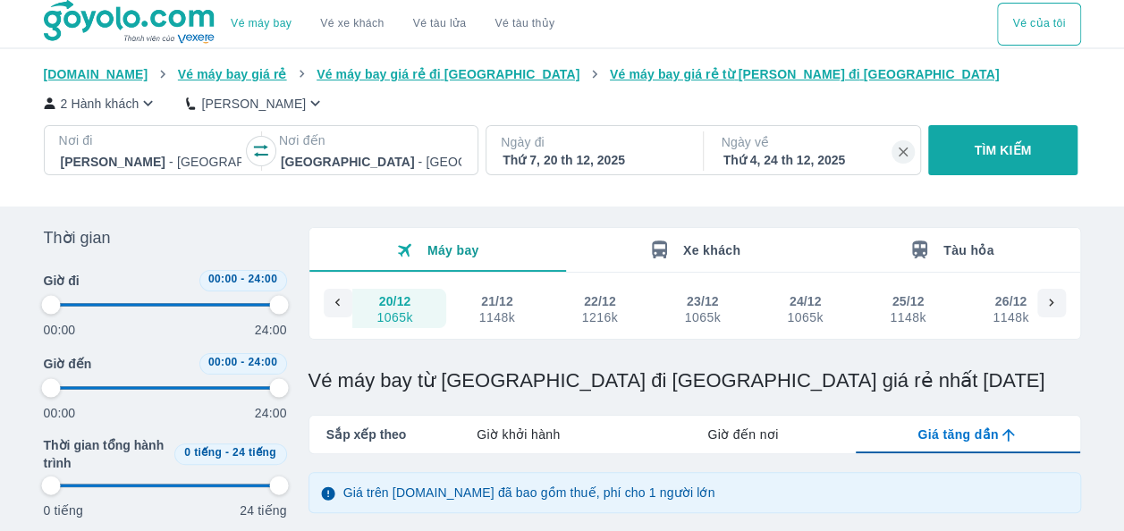
type input "97.9166666666667"
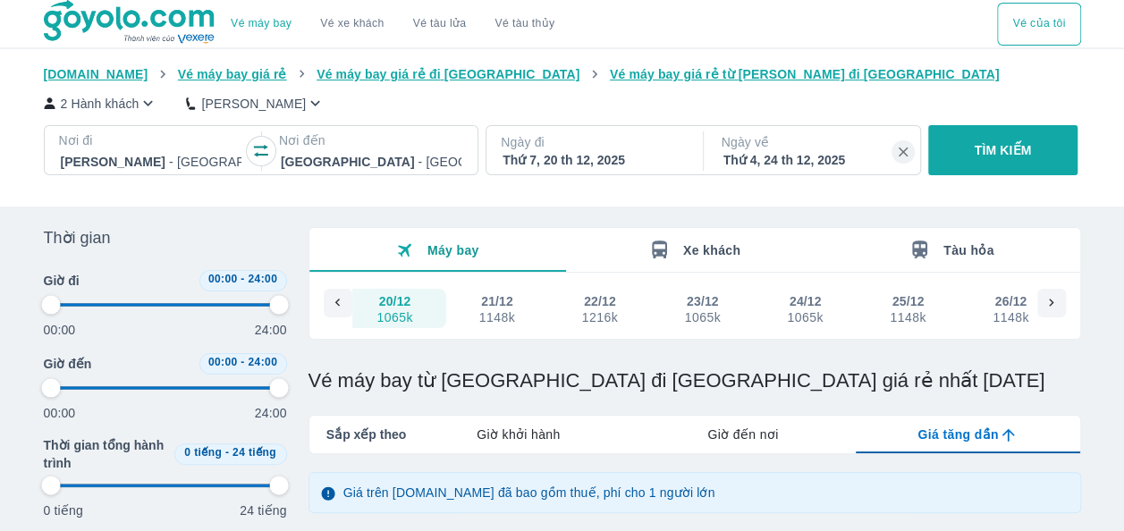
type input "97.9166666666667"
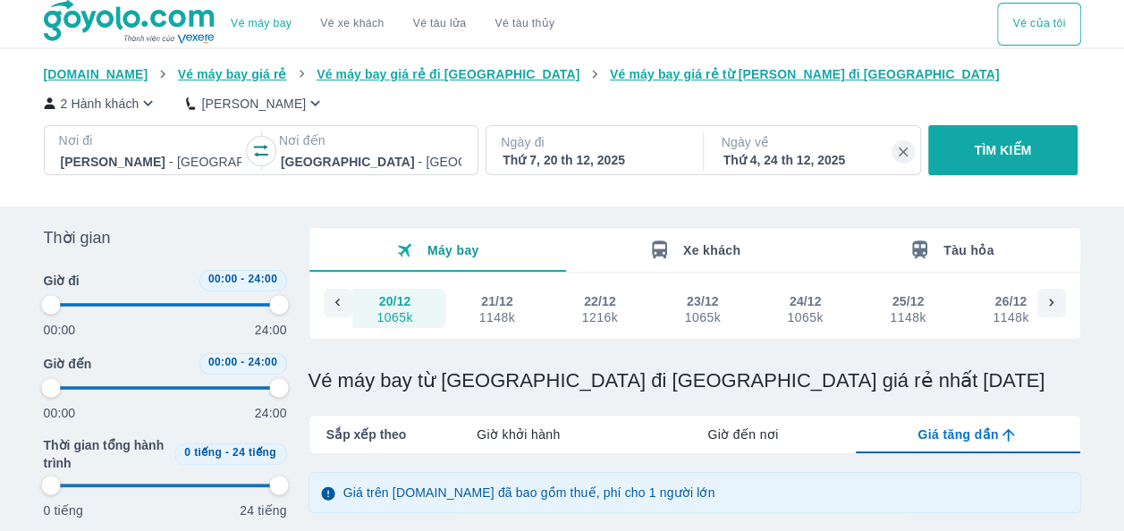
type input "97.9166666666667"
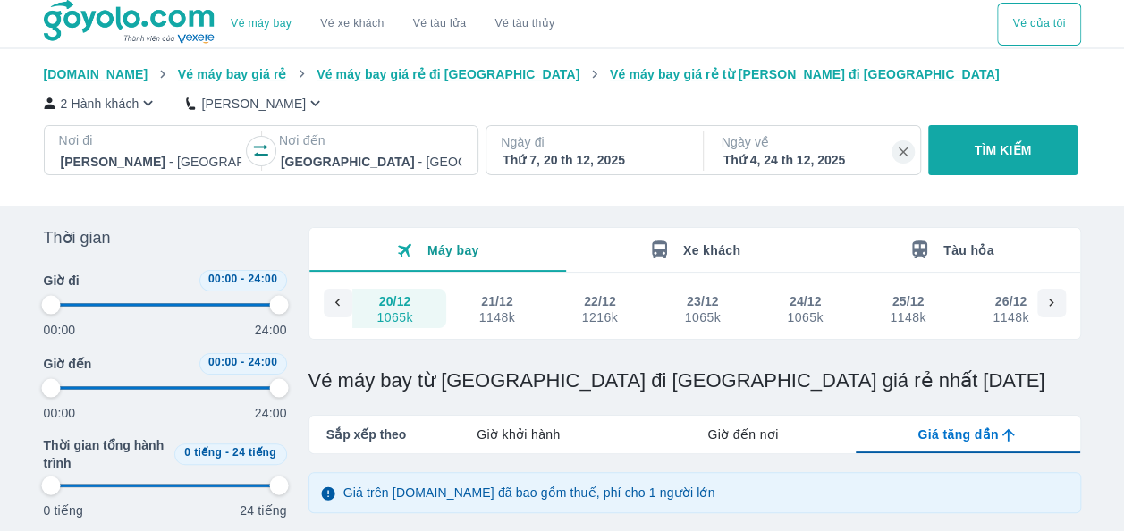
type input "97.9166666666667"
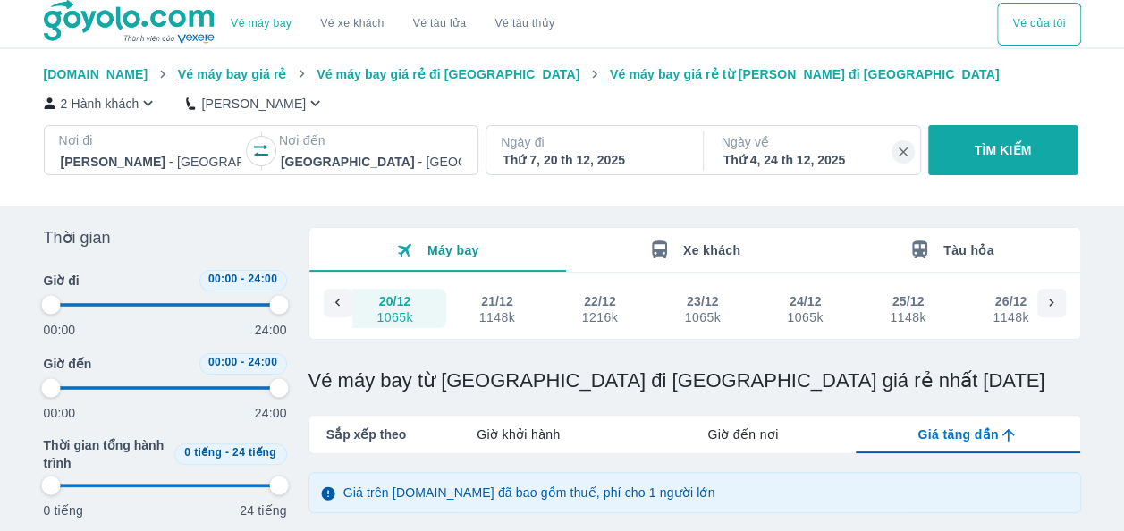
type input "97.9166666666667"
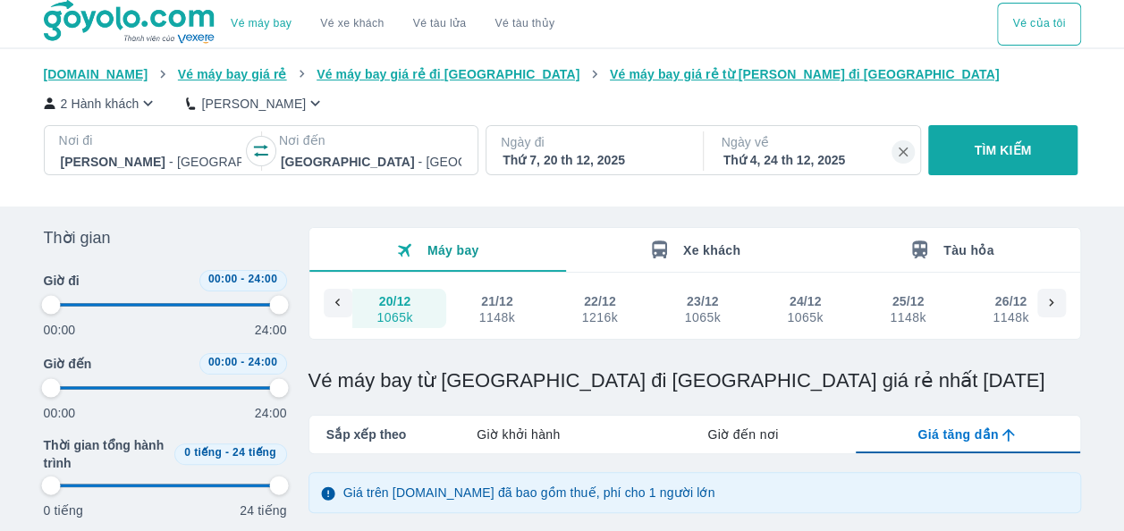
type input "97.9166666666667"
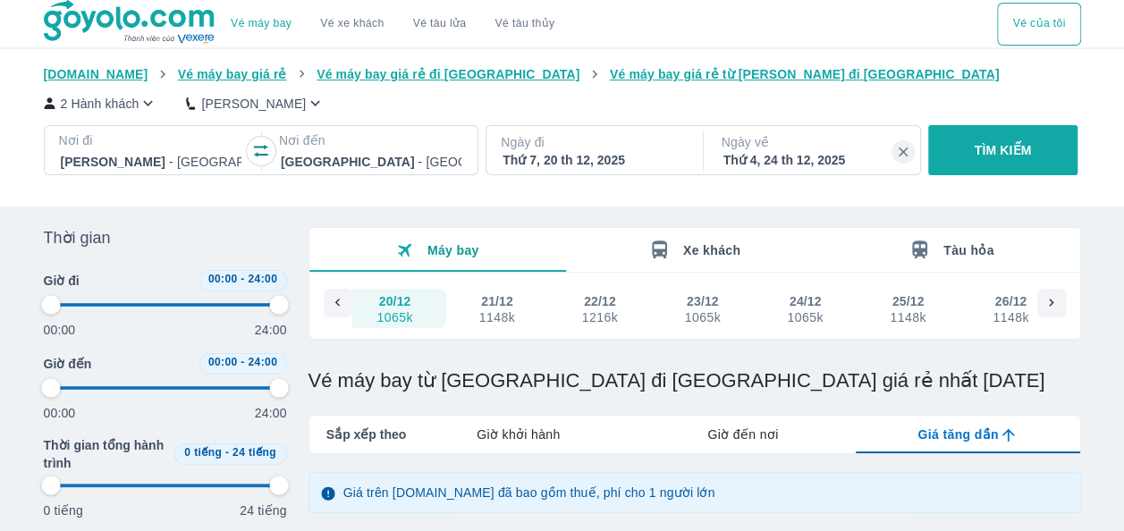
type input "97.9166666666667"
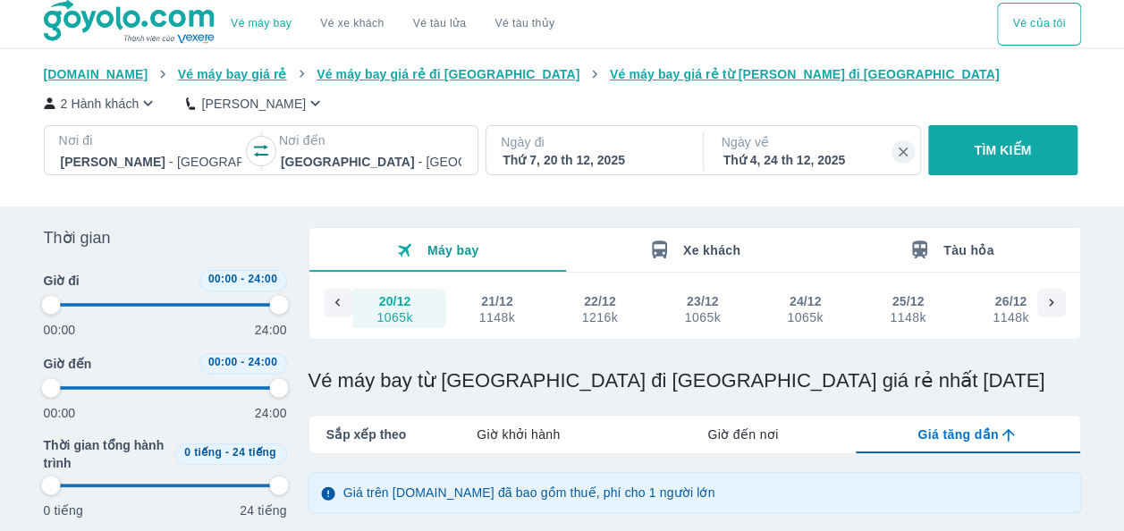
type input "97.9166666666667"
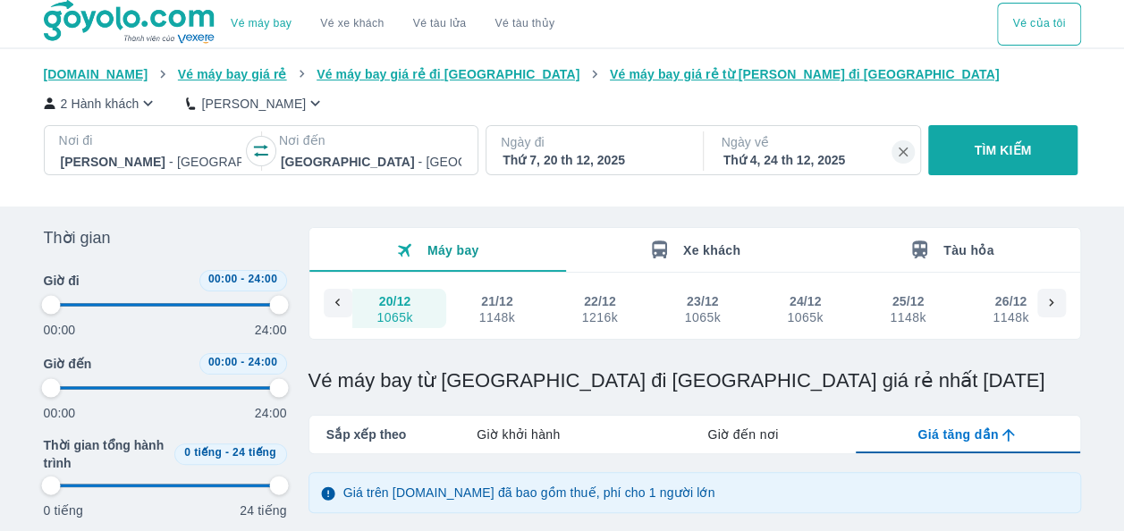
type input "97.9166666666667"
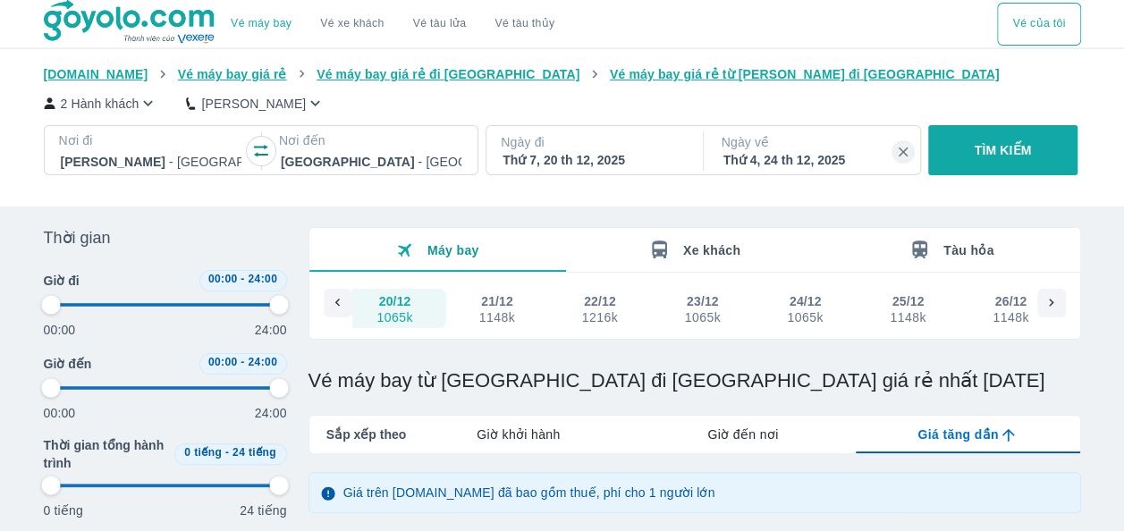
type input "97.9166666666667"
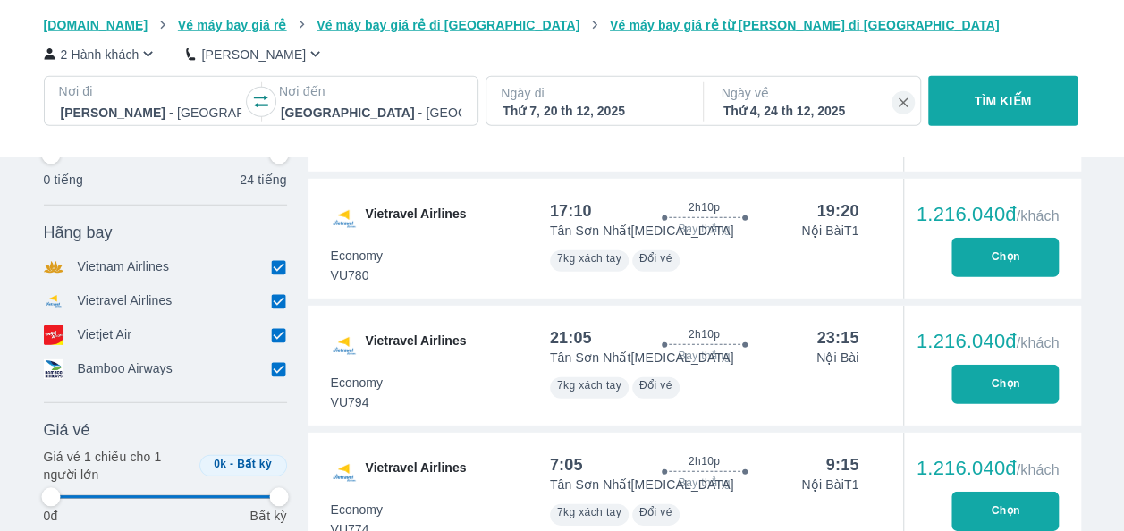
scroll to position [2504, 0]
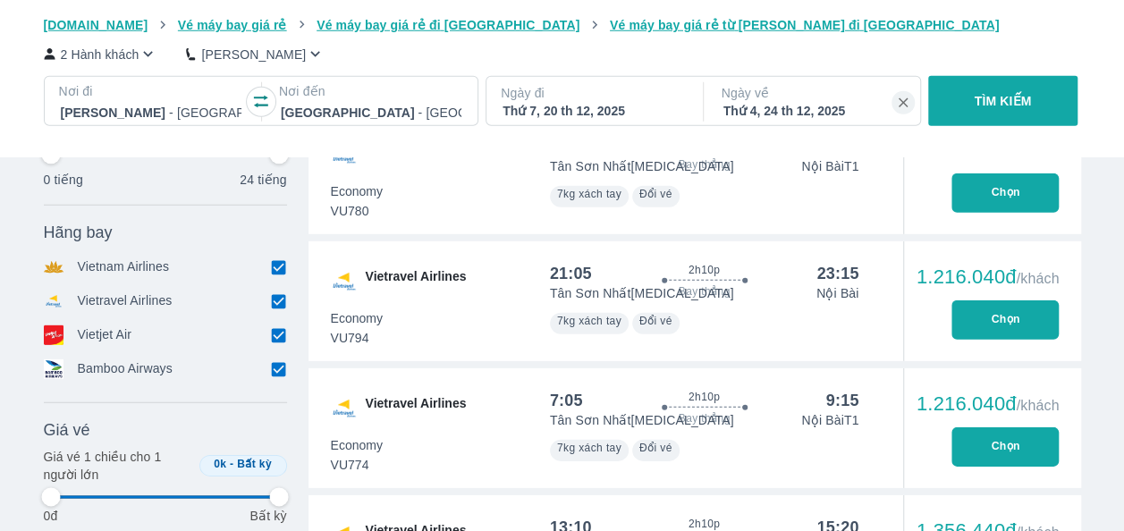
click at [979, 440] on button "Chọn" at bounding box center [1005, 446] width 107 height 39
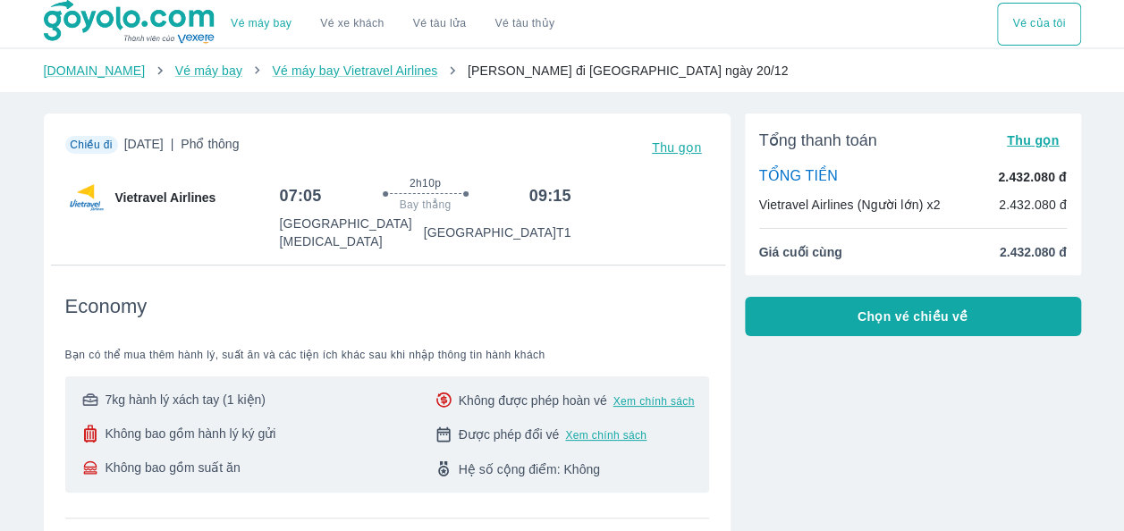
click at [831, 331] on button "Chọn vé chiều về" at bounding box center [913, 316] width 336 height 39
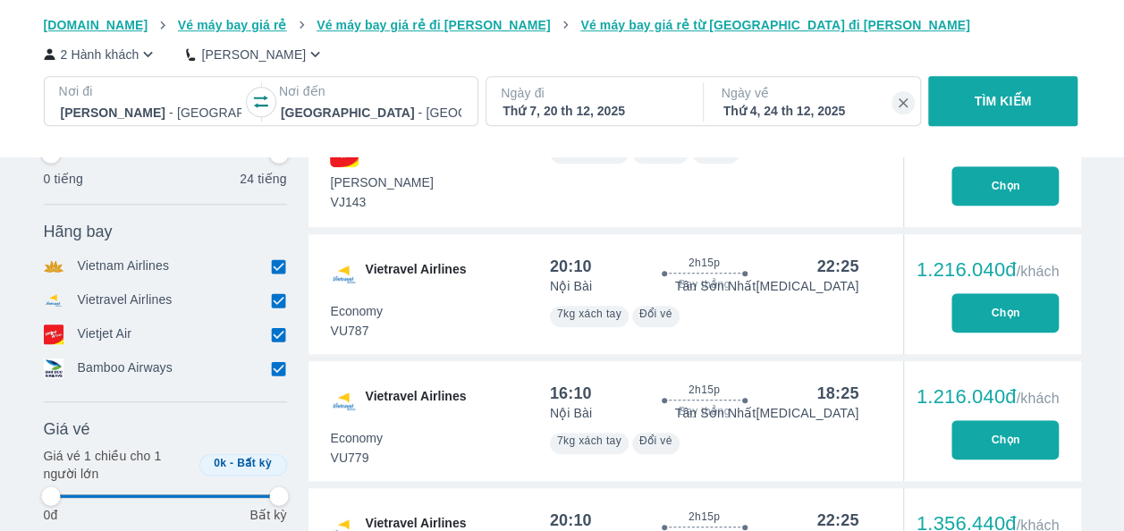
scroll to position [3935, 0]
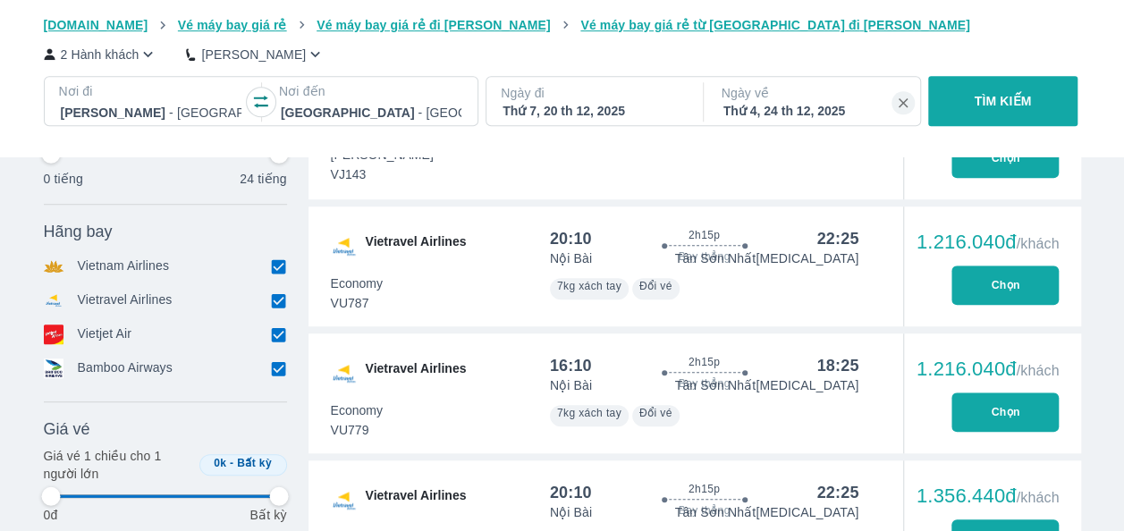
click at [1010, 407] on button "Chọn" at bounding box center [1005, 412] width 107 height 39
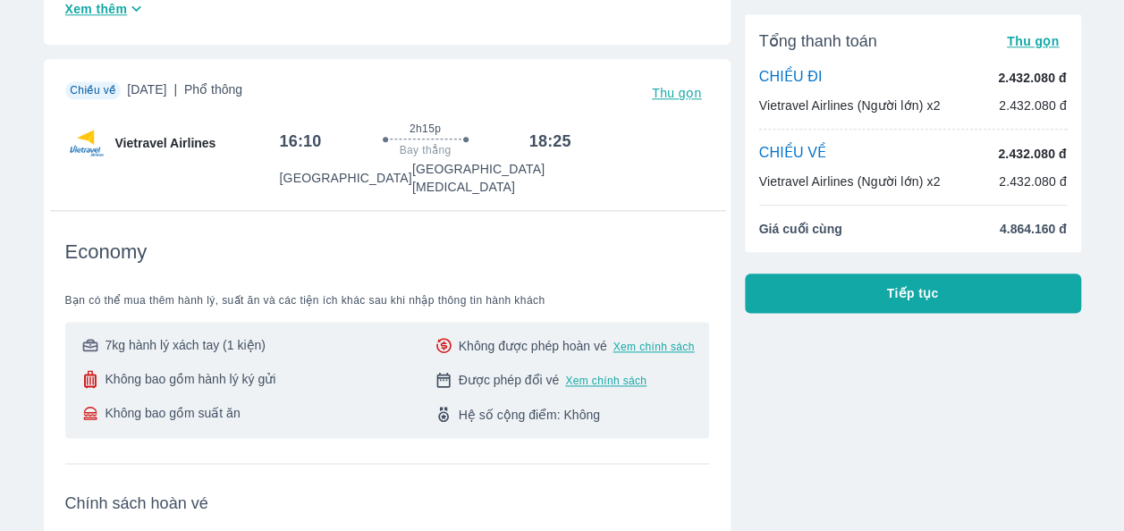
scroll to position [1163, 0]
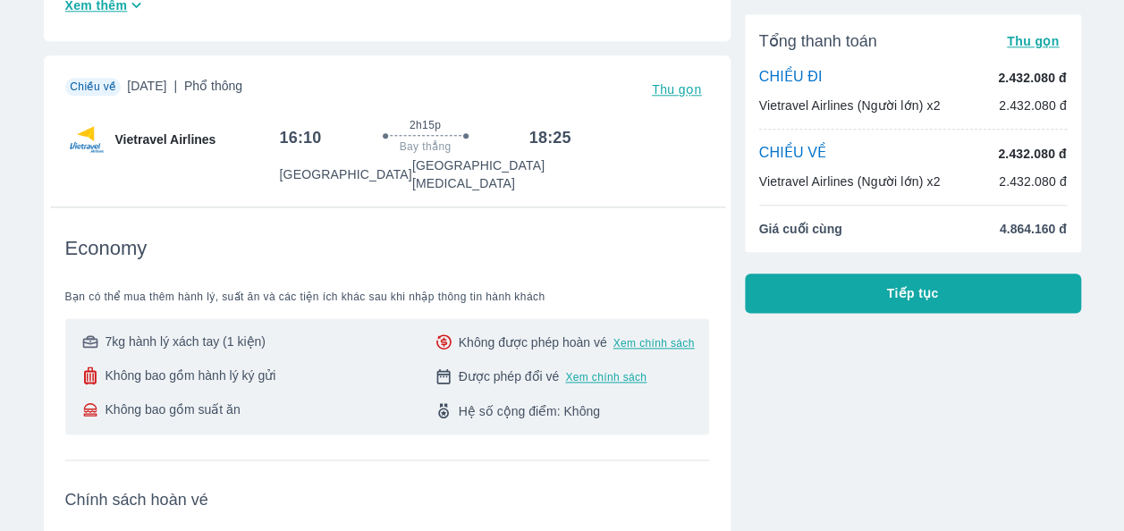
scroll to position [894, 0]
